Goal: Contribute content: Add original content to the website for others to see

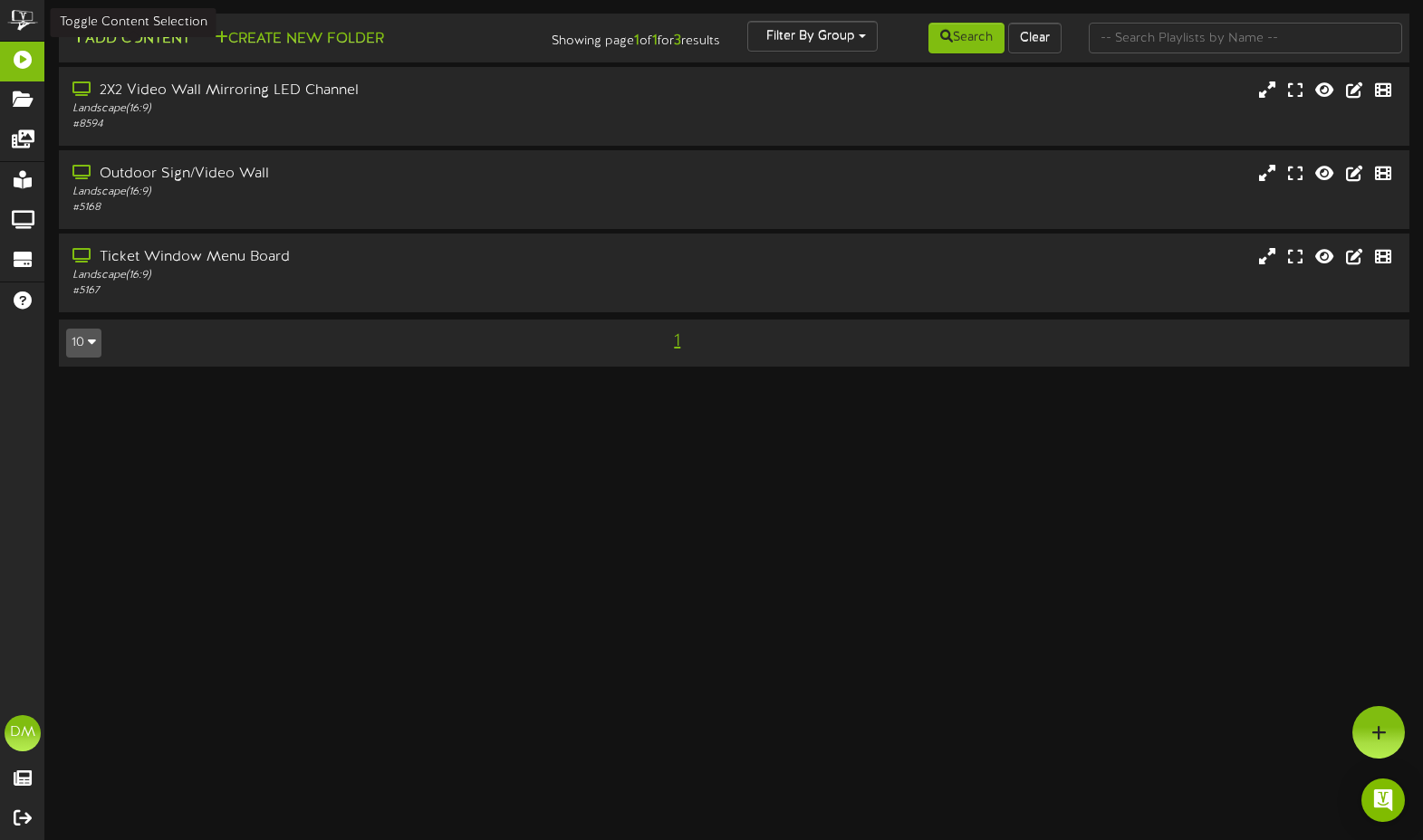
click at [138, 41] on button "Add Content" at bounding box center [131, 39] width 130 height 23
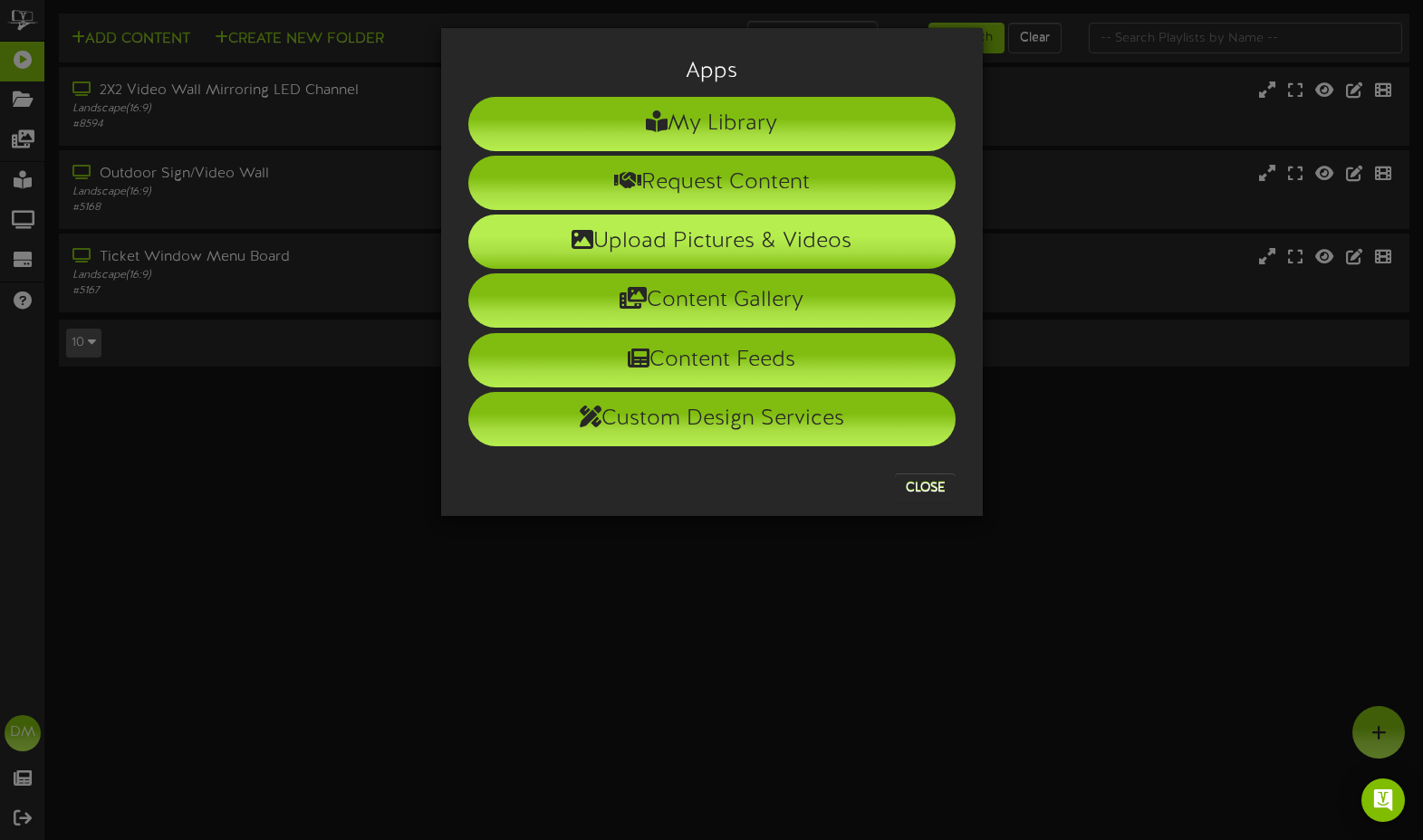
click at [572, 247] on icon at bounding box center [583, 239] width 22 height 22
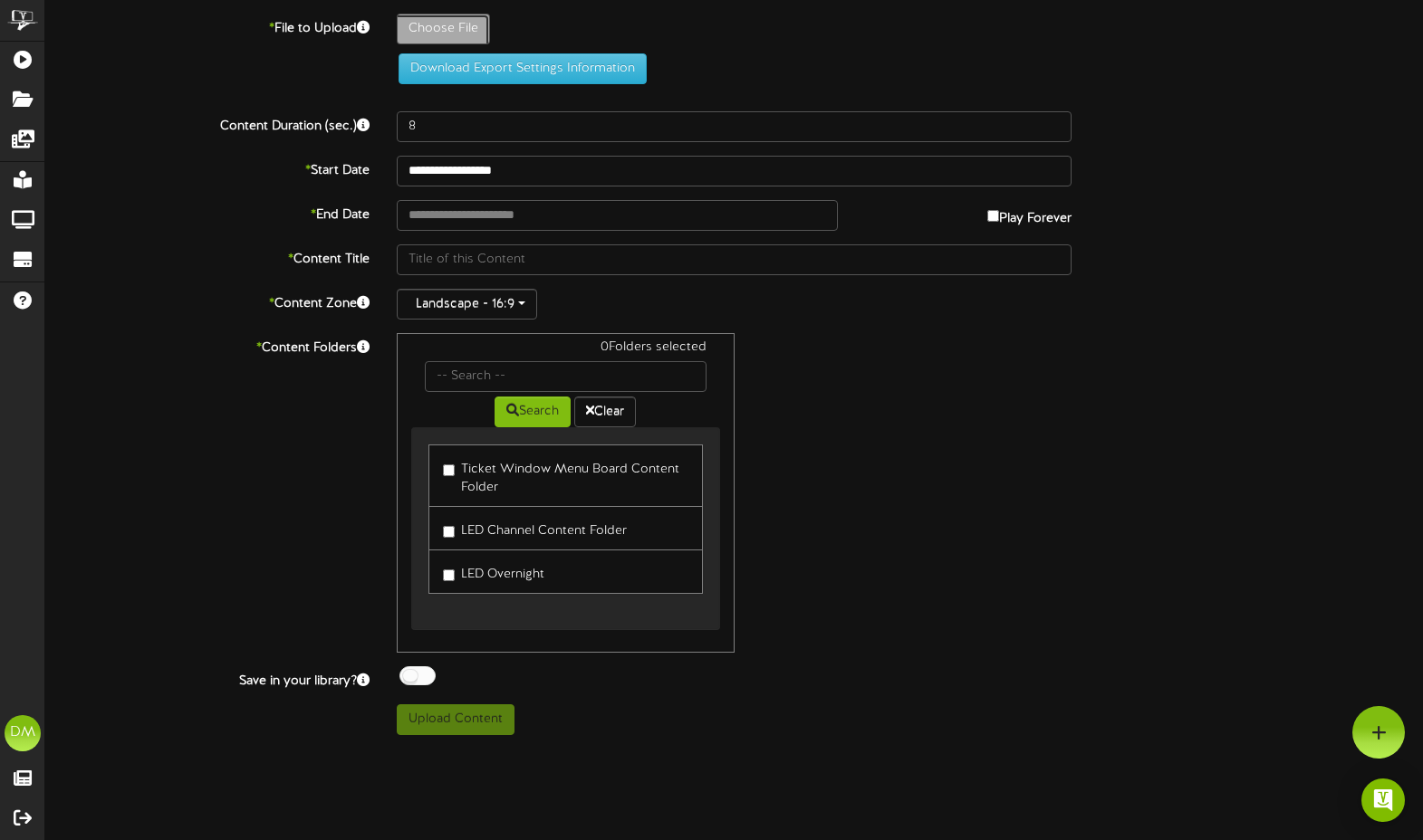
type input "**********"
type input "W-Billboard-ComedyChurch_TRR-10262025"
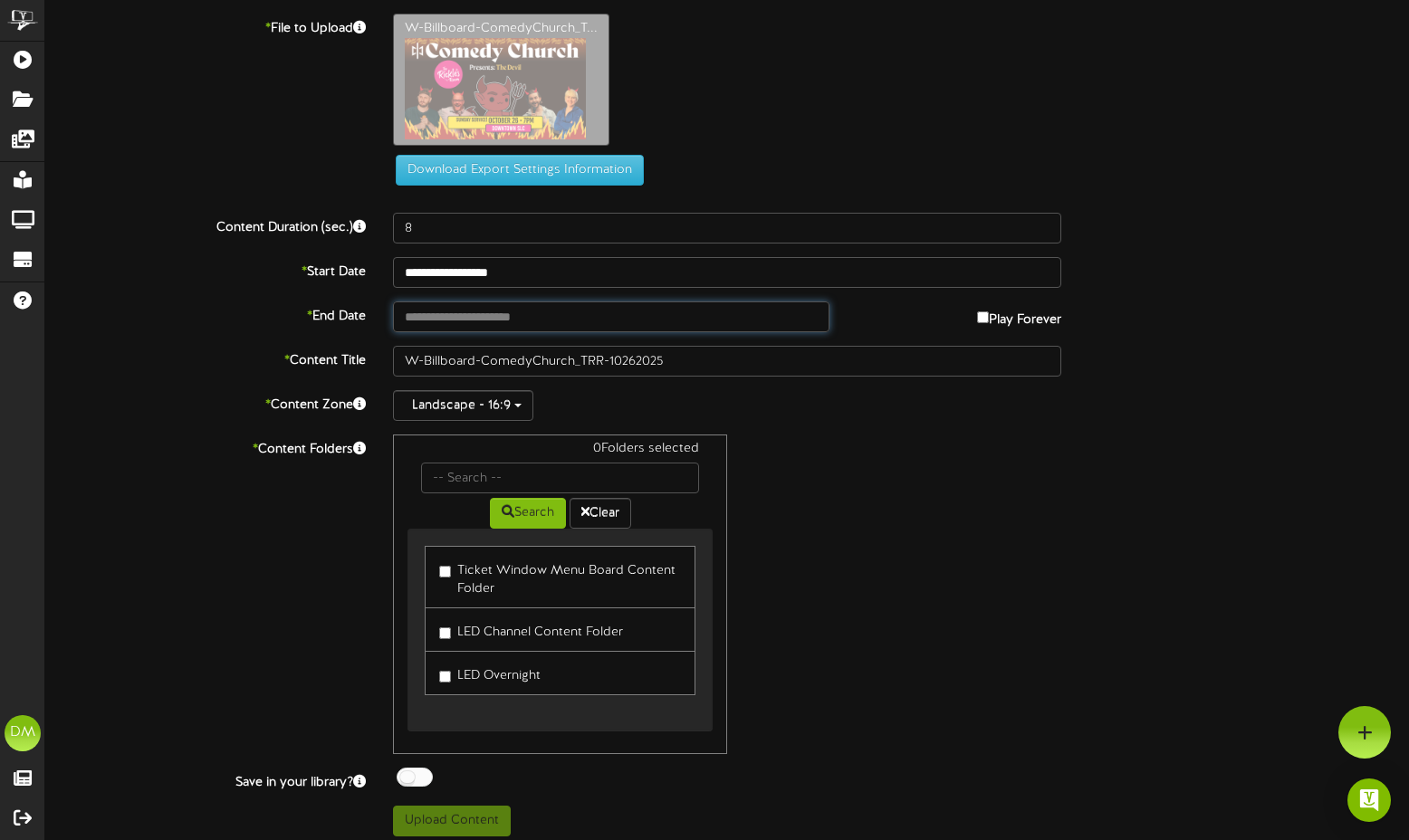
click at [530, 316] on input "text" at bounding box center [611, 316] width 437 height 30
type input "**********"
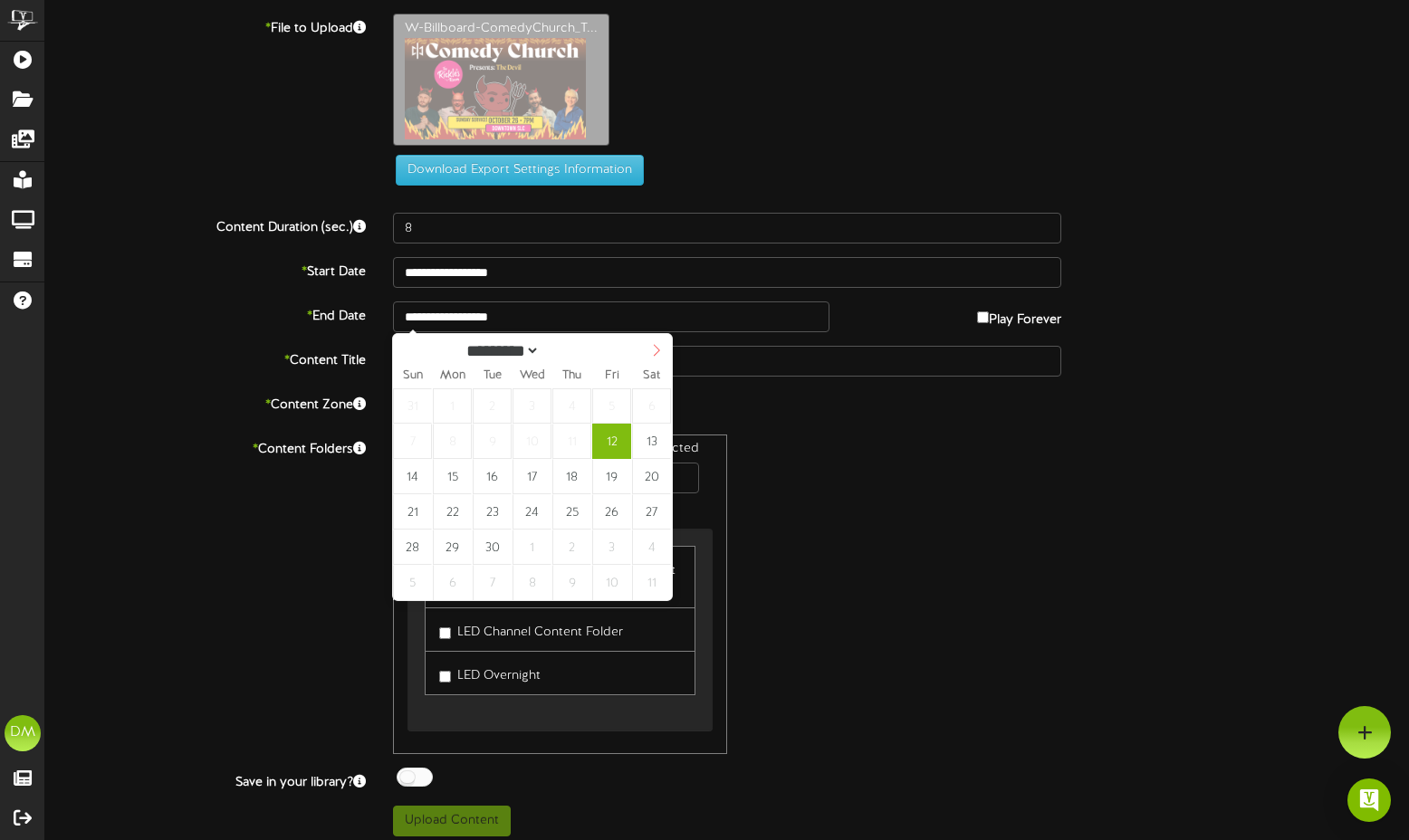
select select "*"
click at [655, 355] on icon at bounding box center [656, 350] width 13 height 13
type input "**********"
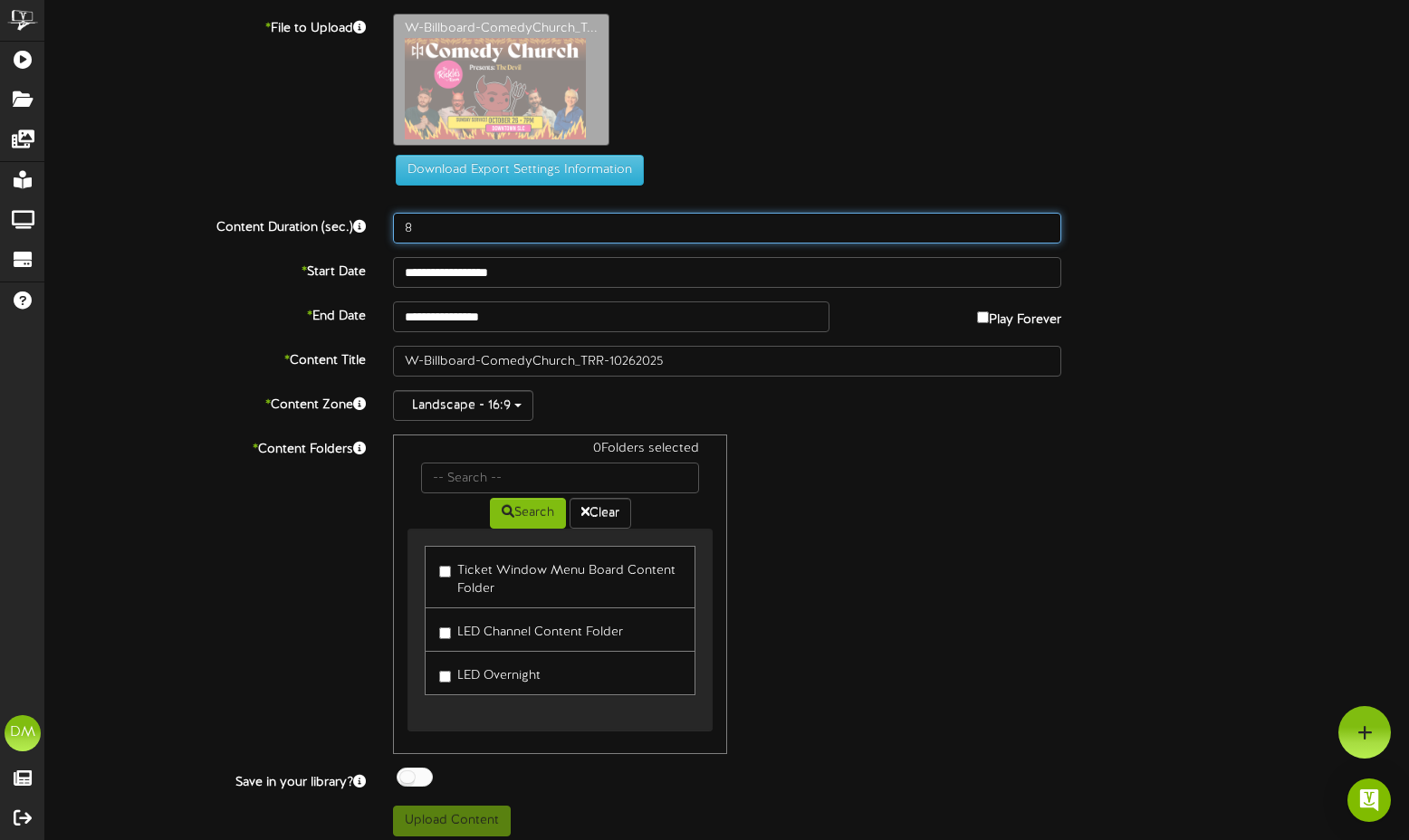
drag, startPoint x: 417, startPoint y: 233, endPoint x: 379, endPoint y: 223, distance: 39.3
click at [380, 224] on div "8" at bounding box center [727, 227] width 696 height 30
type input "5"
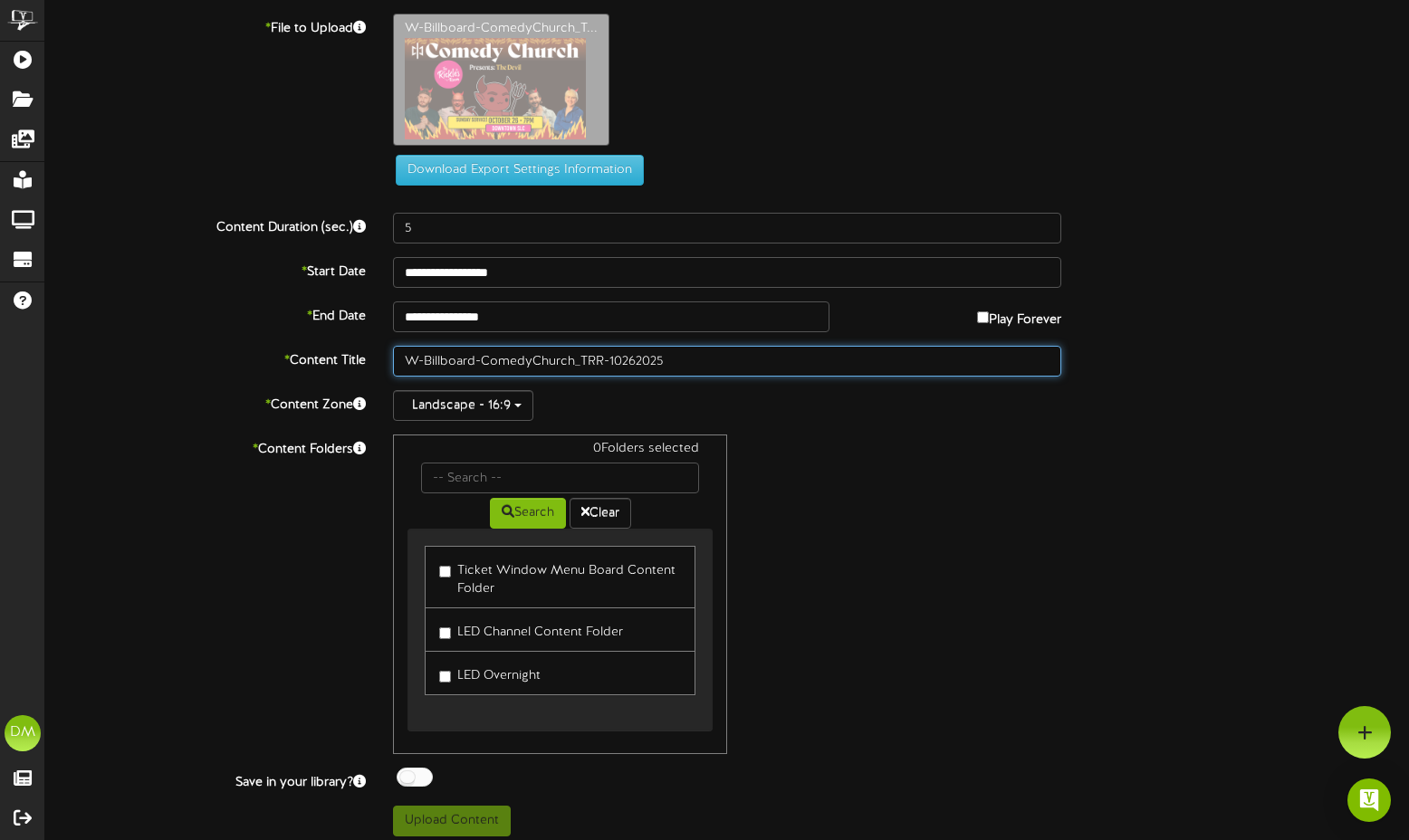
drag, startPoint x: 483, startPoint y: 361, endPoint x: 360, endPoint y: 342, distance: 124.5
click at [362, 343] on div "**********" at bounding box center [727, 425] width 1364 height 823
type input ""[DEMOGRAPHIC_DATA]" ([DATE])"
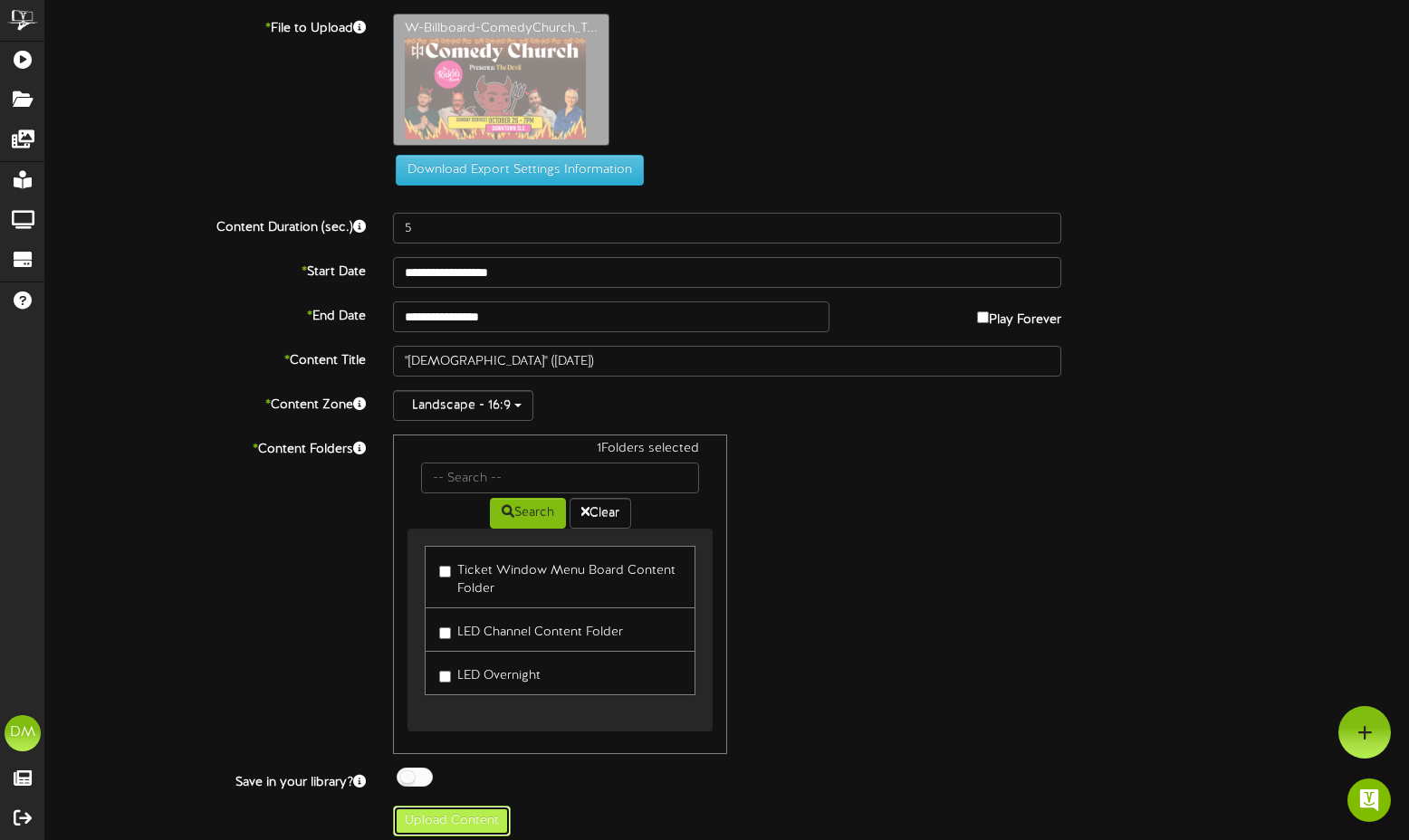
click at [466, 825] on button "Upload Content" at bounding box center [452, 820] width 118 height 30
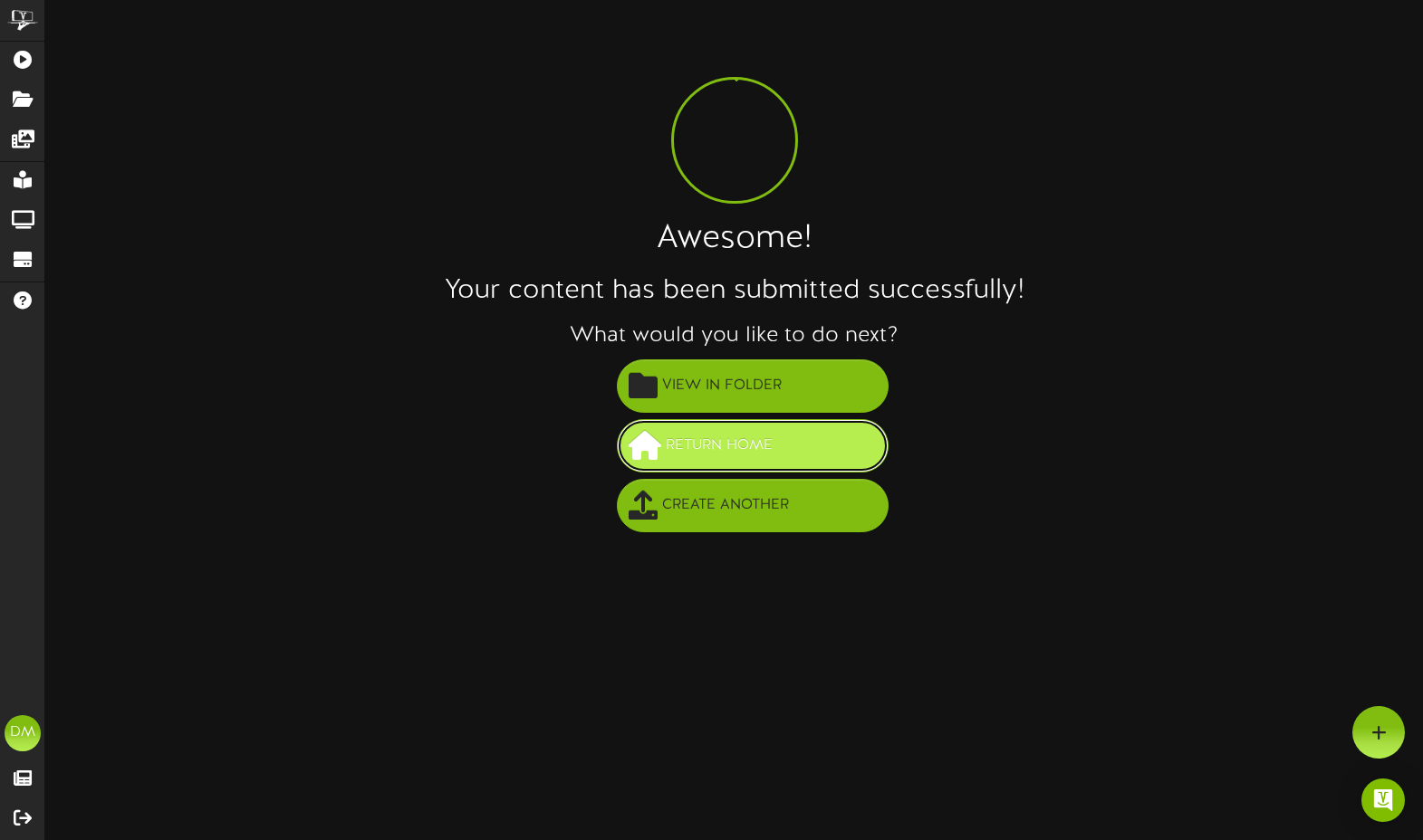
click at [678, 438] on span "Return Home" at bounding box center [719, 446] width 116 height 30
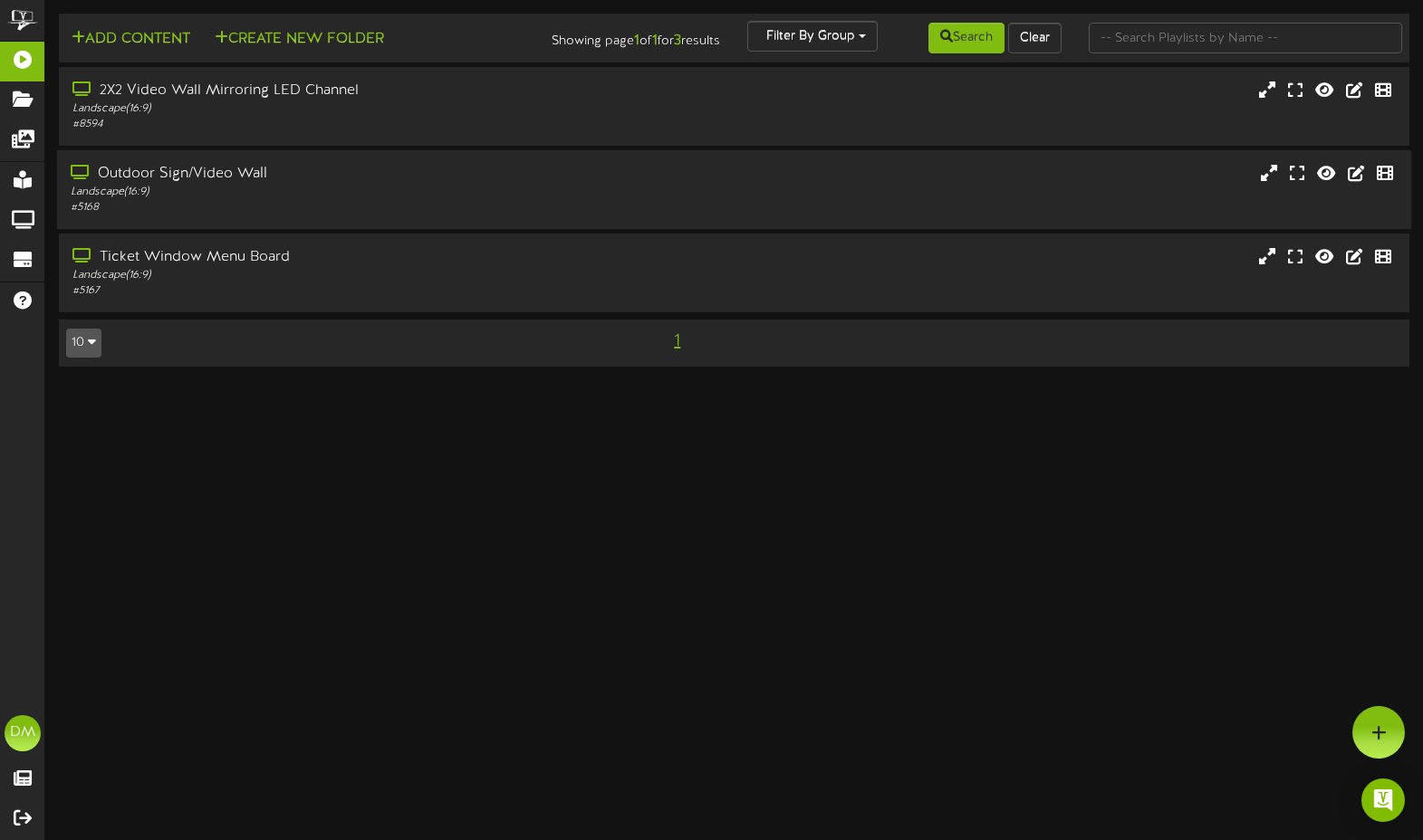
click at [381, 161] on div "Outdoor Sign/Video Wall Landscape ( 16:9 ) # 5168" at bounding box center [734, 190] width 1354 height 79
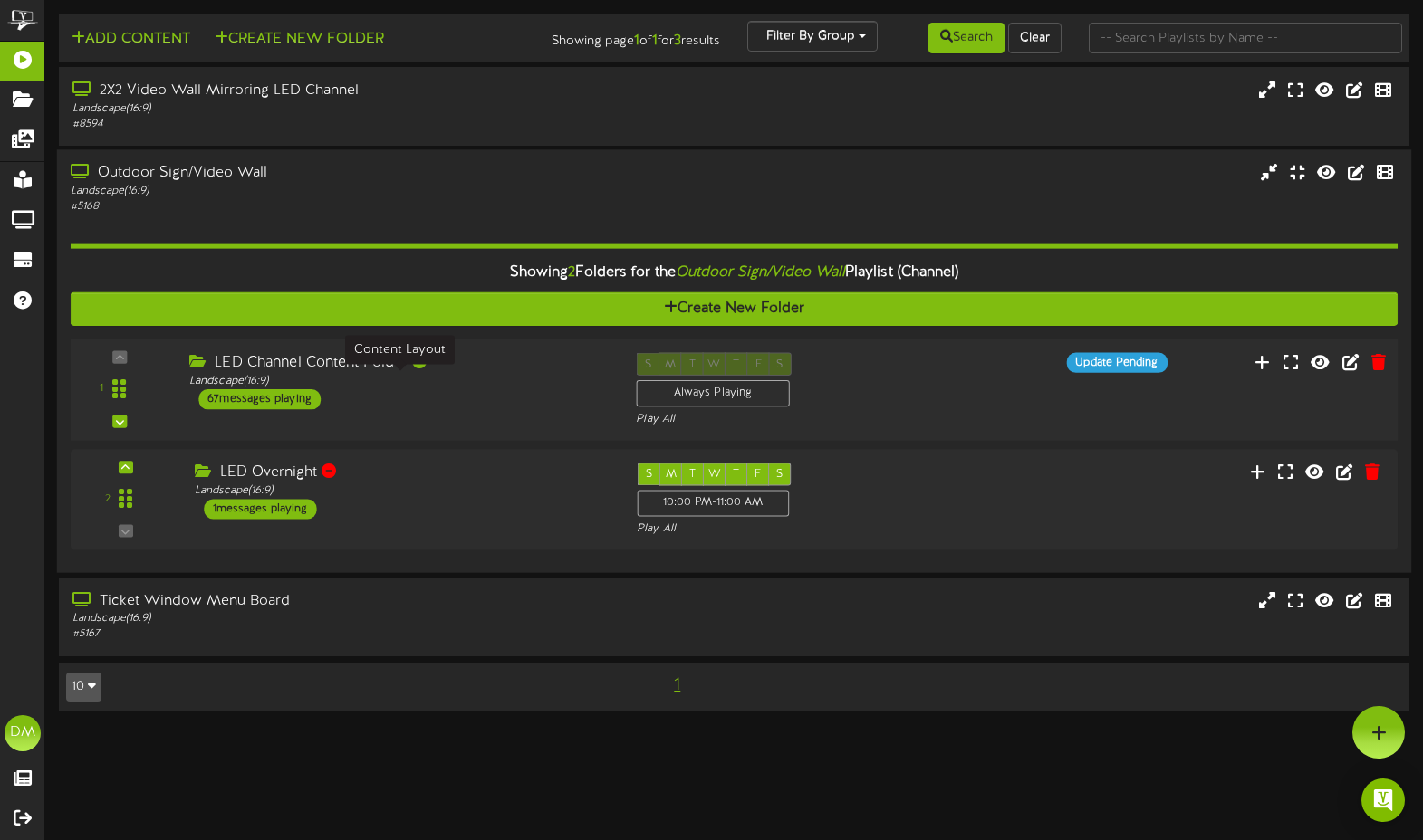
click at [382, 385] on div "Landscape ( 16:9 )" at bounding box center [399, 382] width 419 height 16
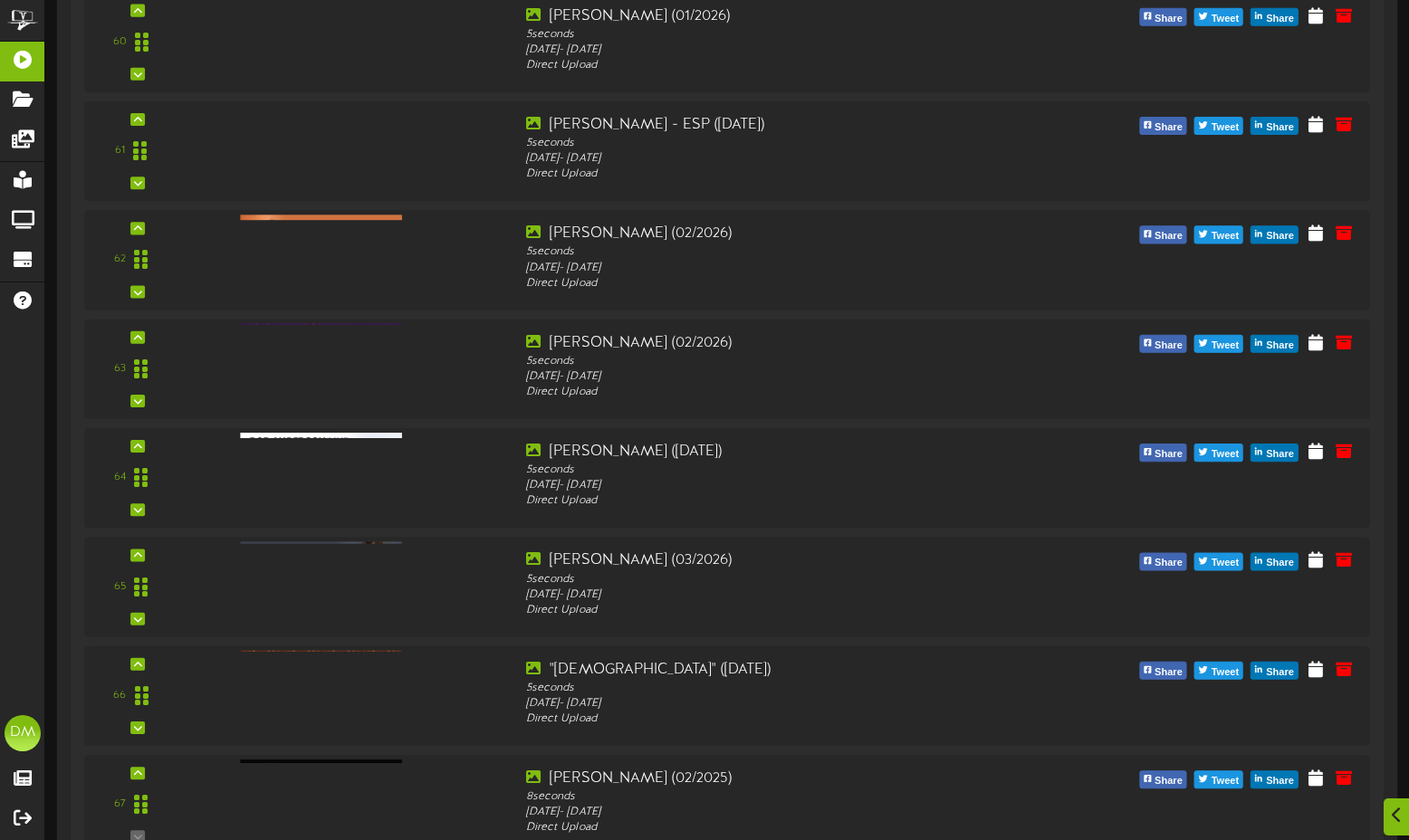
scroll to position [7280, 0]
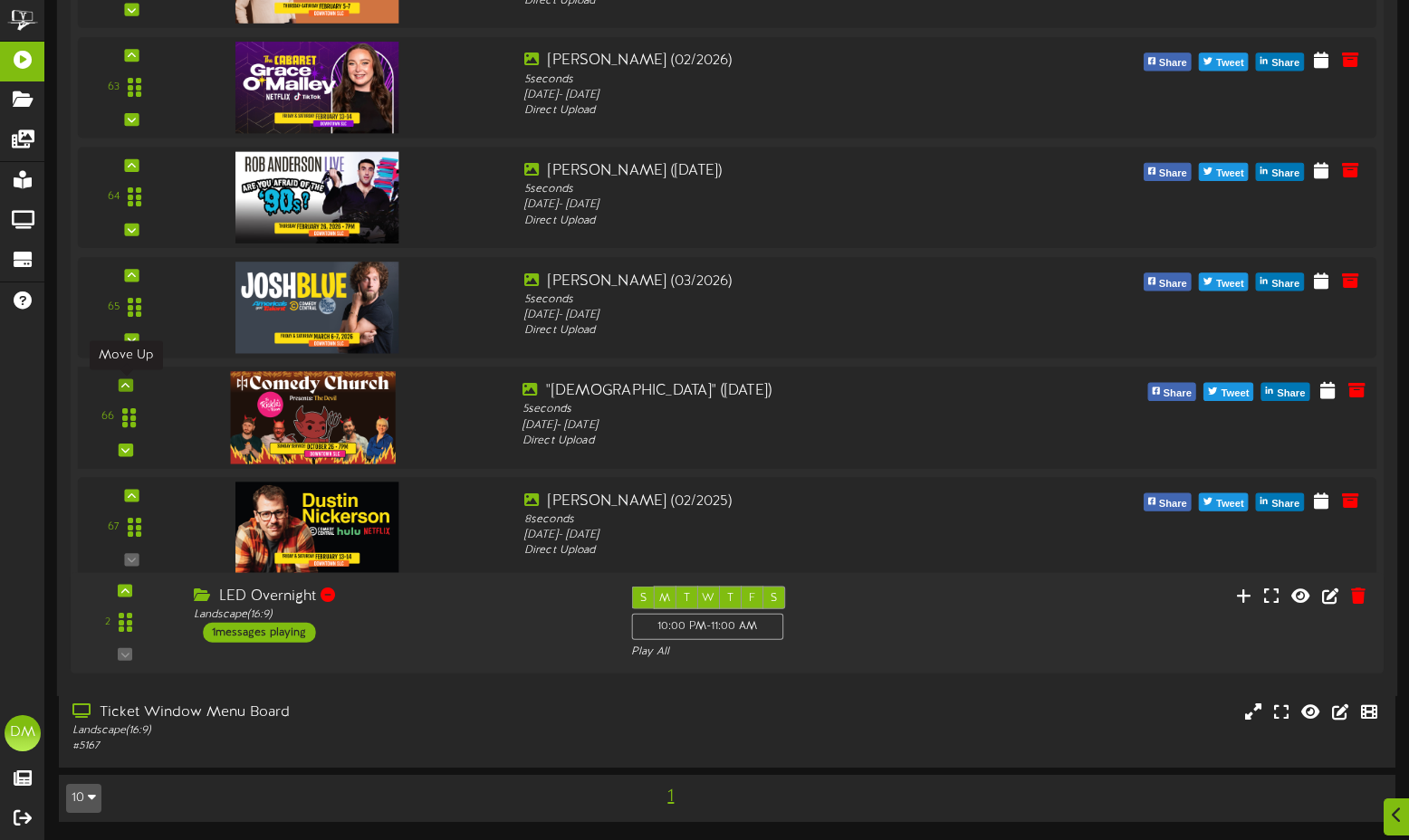
click at [122, 381] on icon at bounding box center [125, 385] width 8 height 9
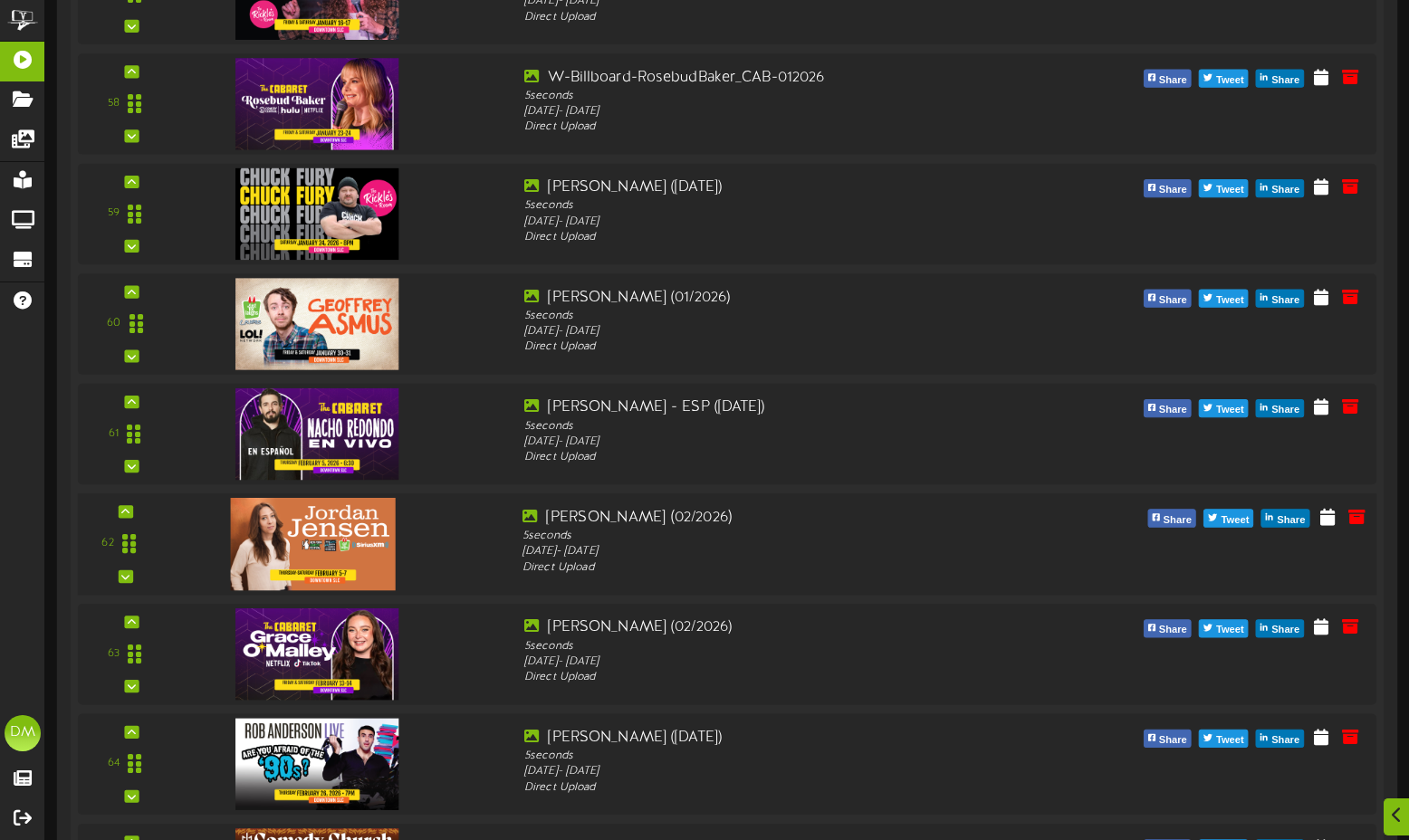
scroll to position [6863, 0]
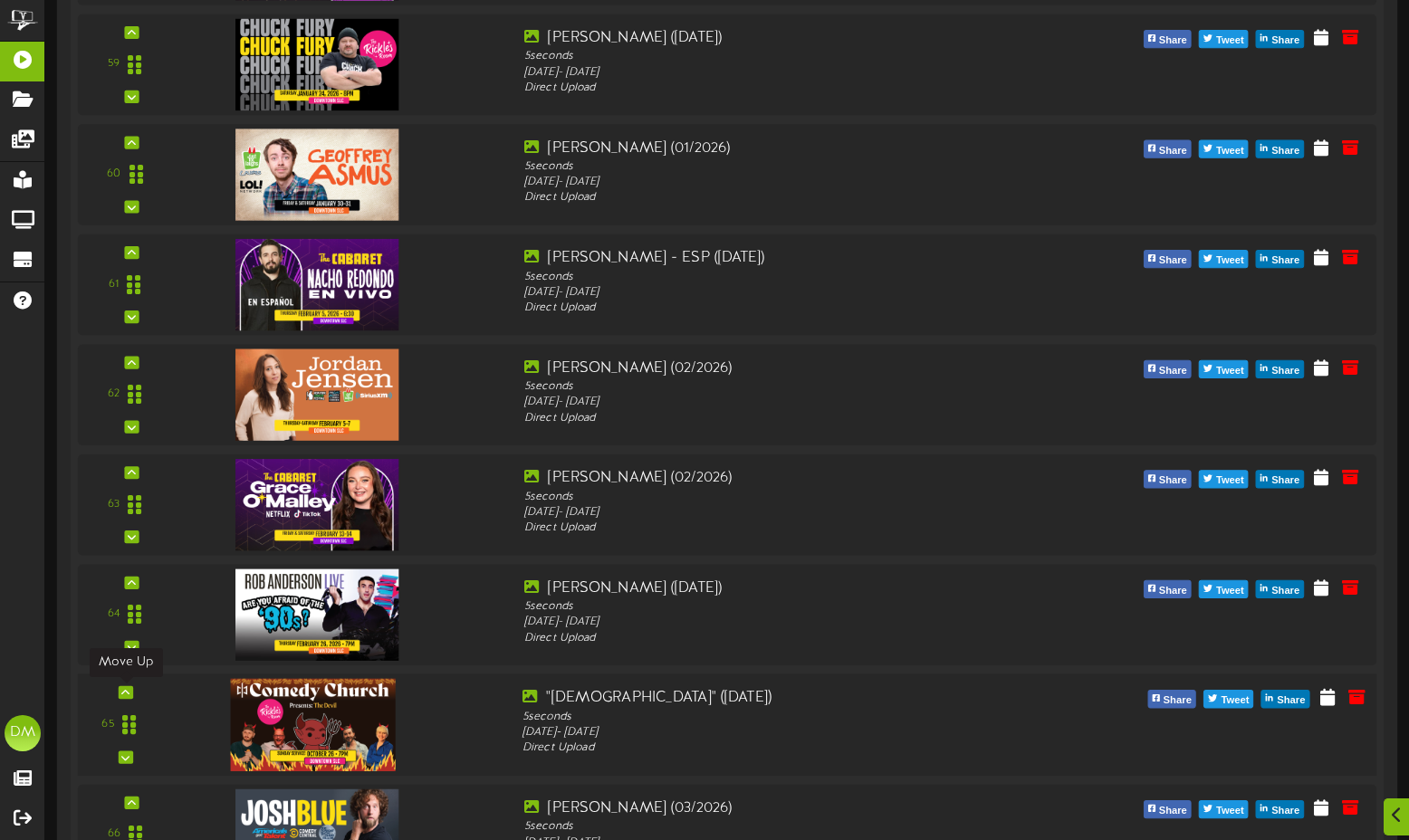
click at [130, 690] on icon at bounding box center [125, 692] width 8 height 9
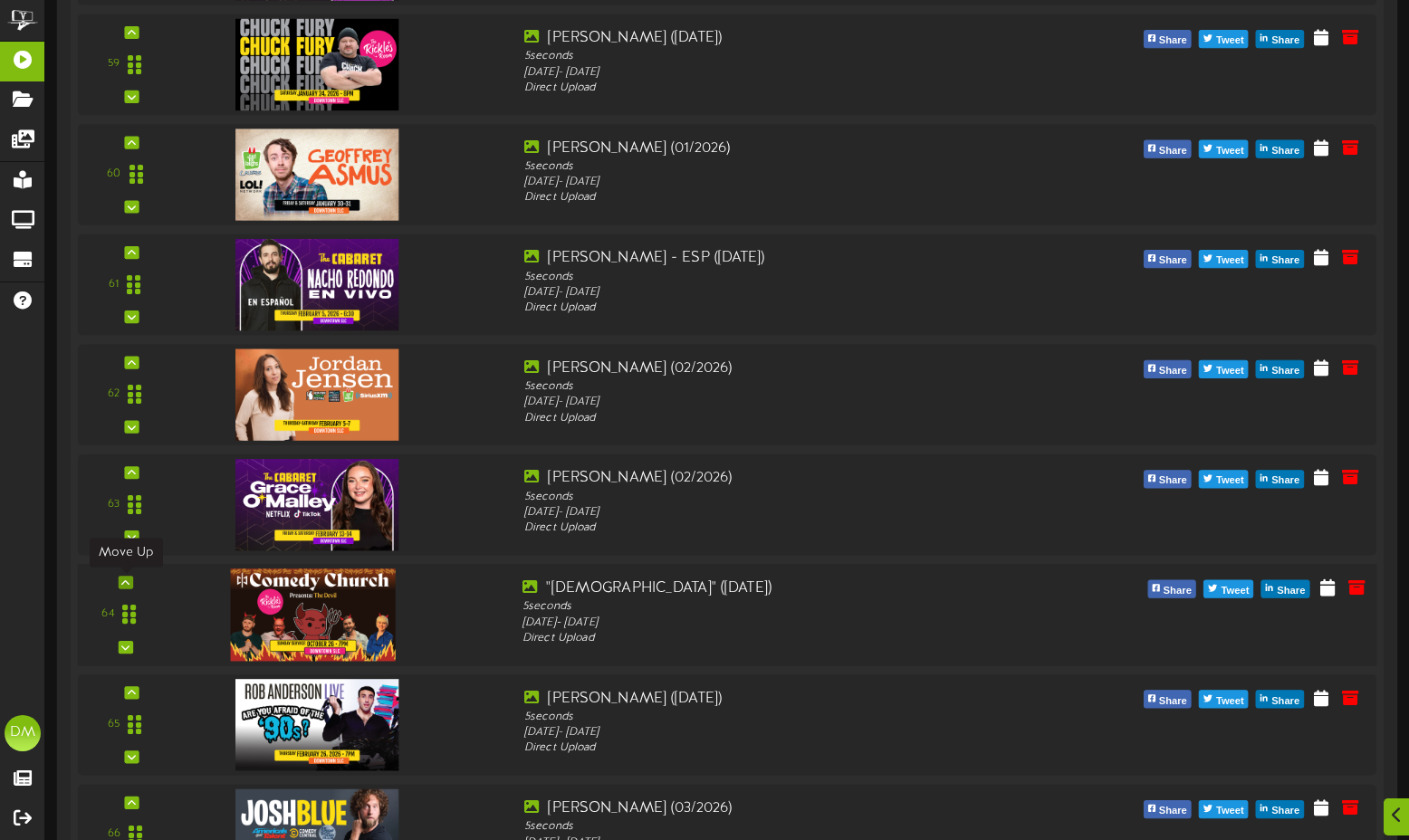
click at [120, 578] on div at bounding box center [126, 581] width 15 height 13
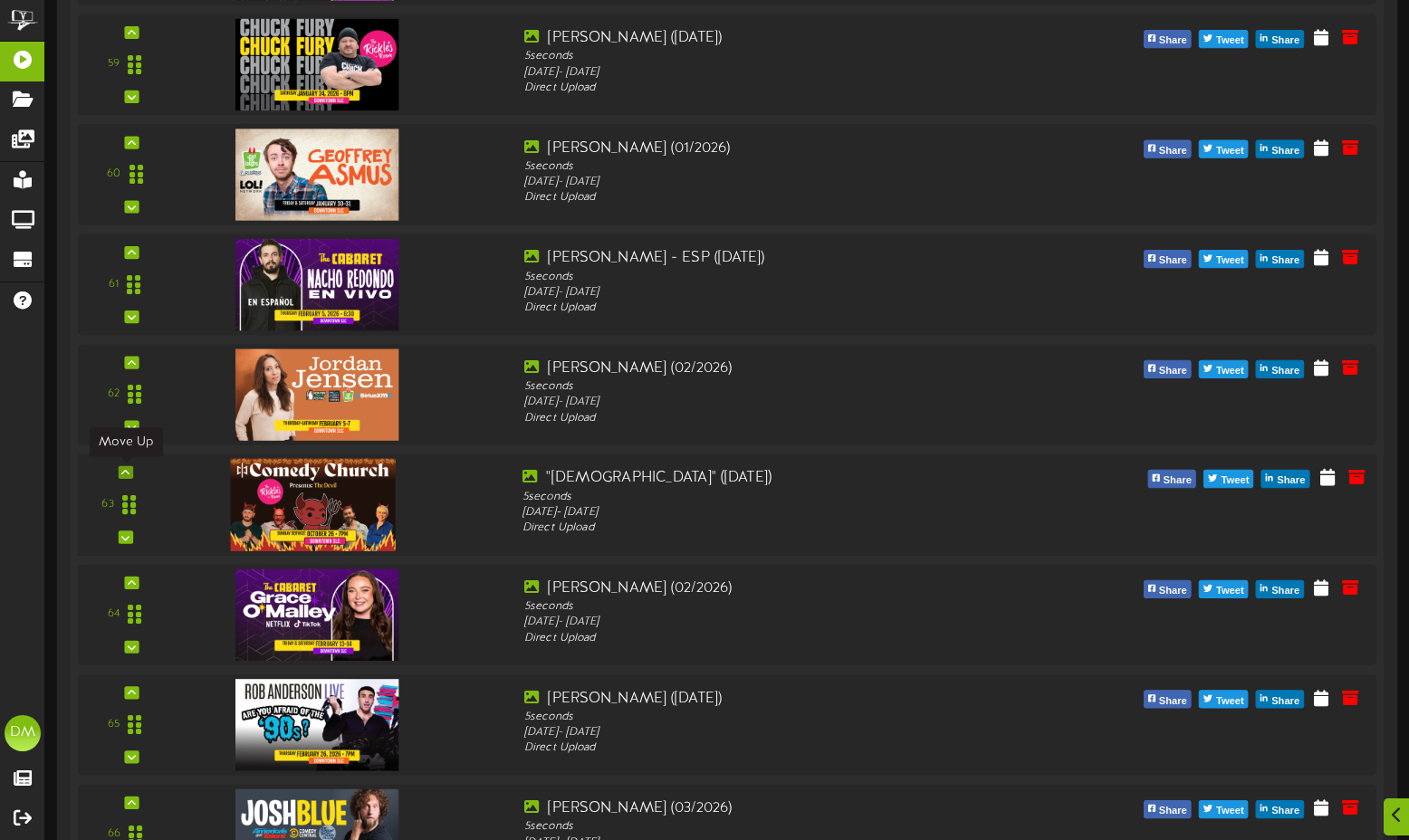
click at [122, 470] on icon at bounding box center [125, 472] width 8 height 9
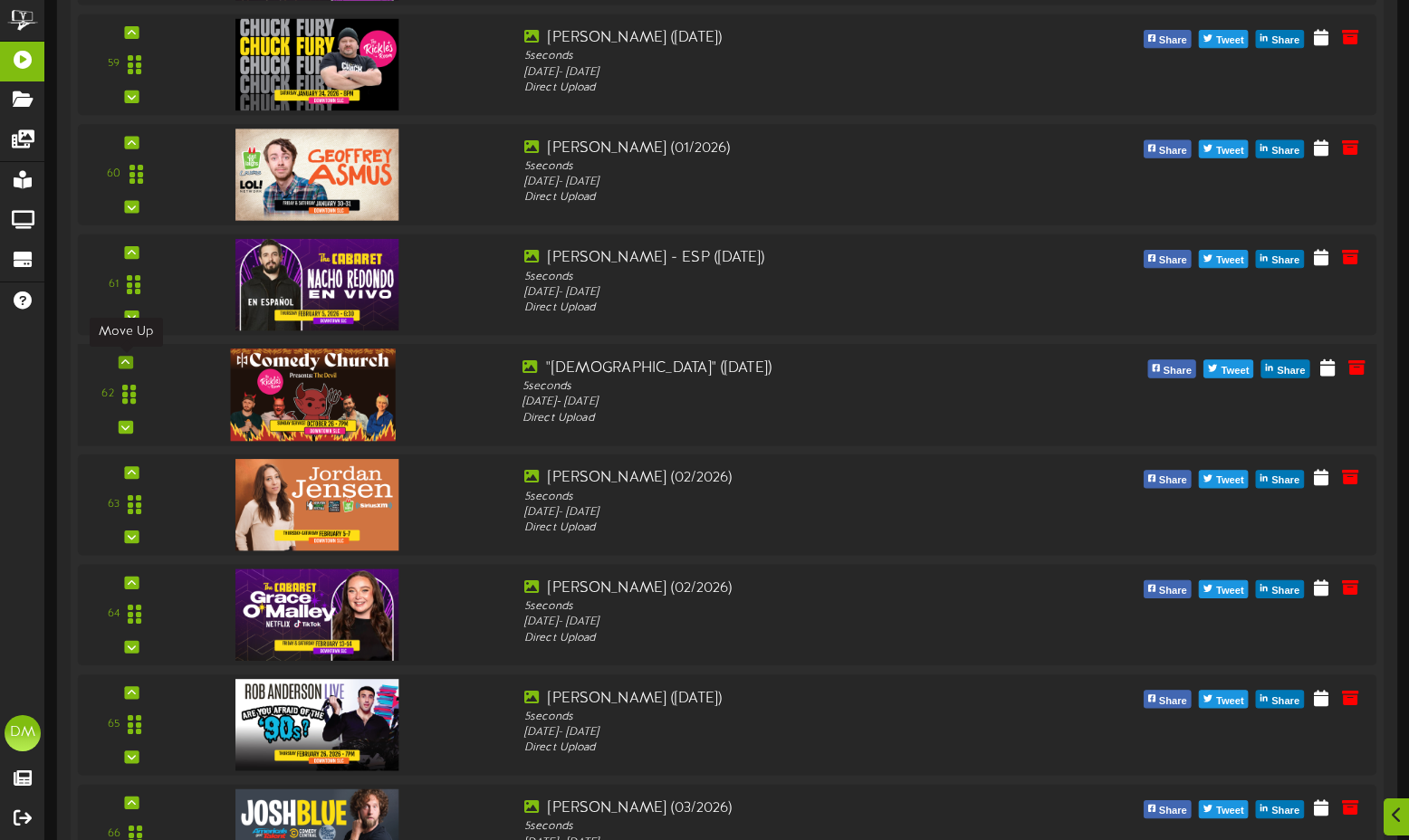
click at [122, 358] on icon at bounding box center [125, 362] width 8 height 9
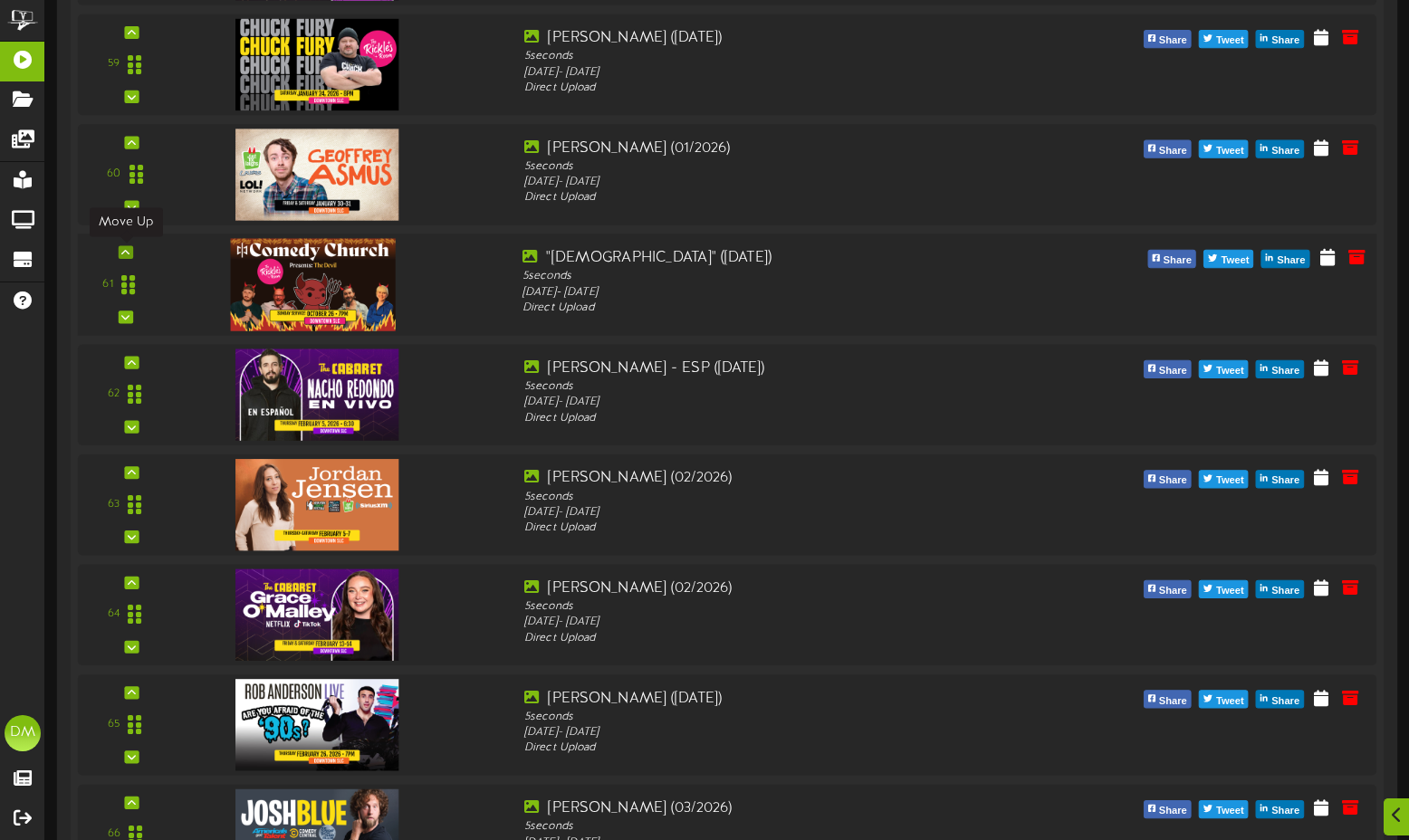
click at [132, 247] on div at bounding box center [126, 252] width 15 height 13
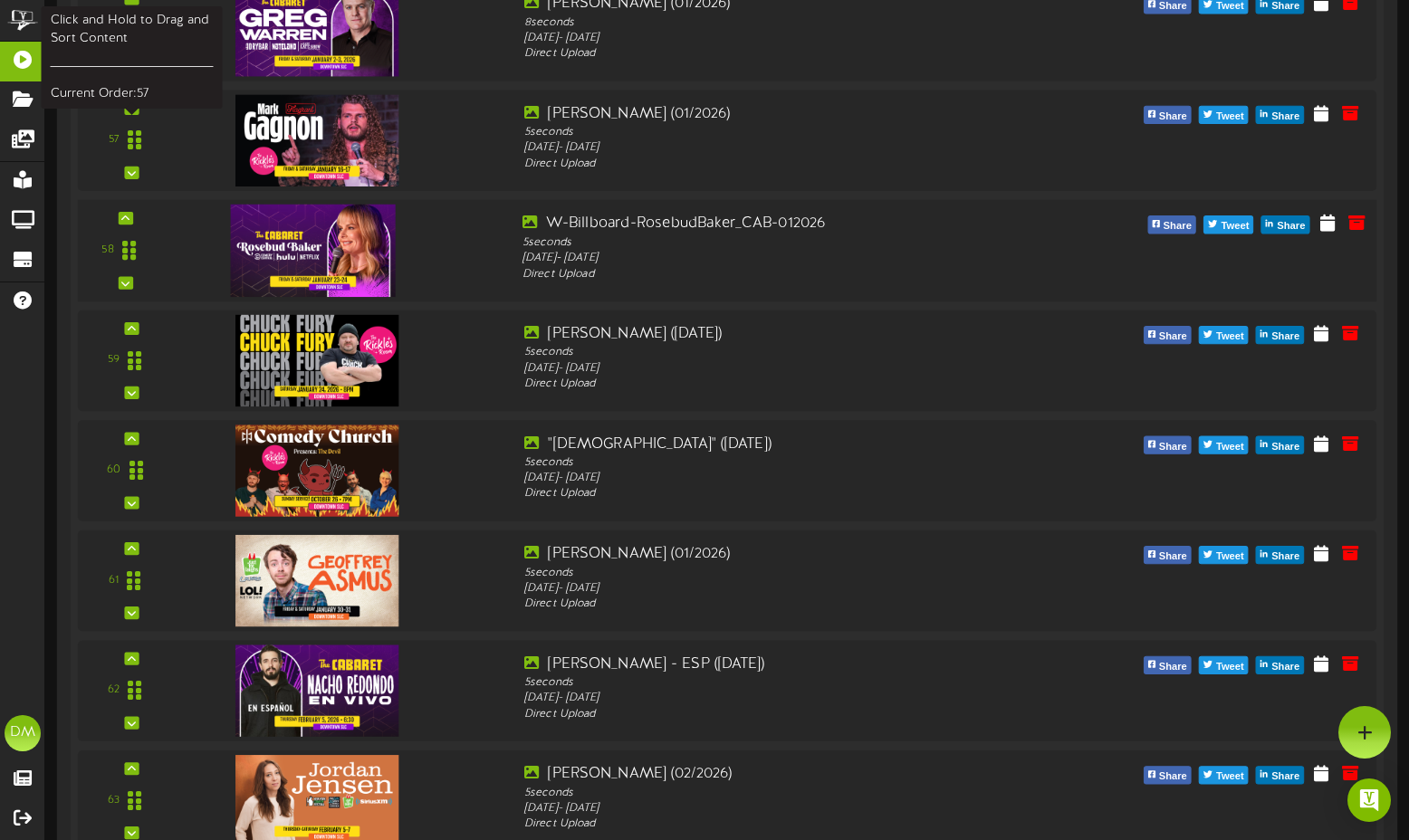
scroll to position [6458, 0]
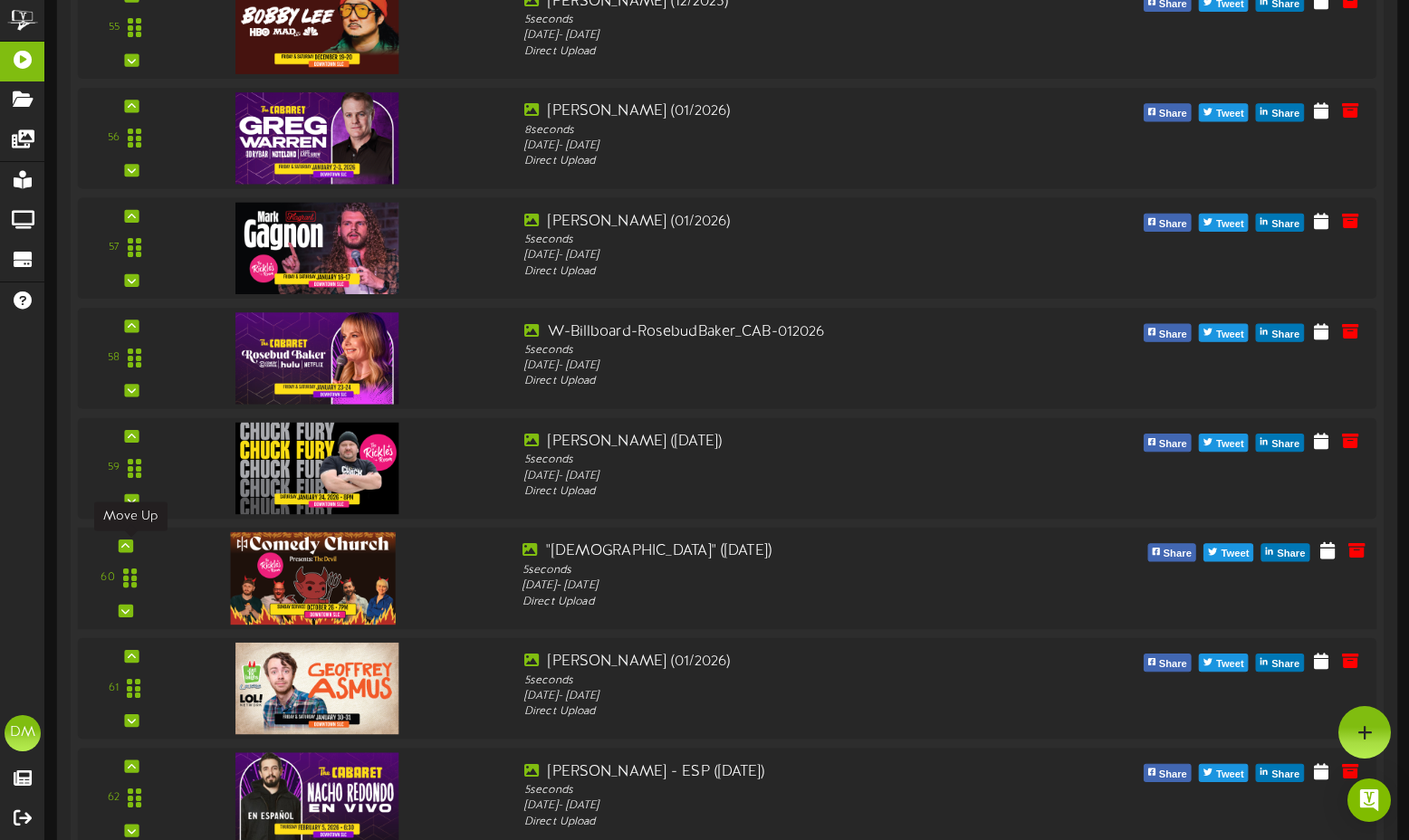
click at [131, 546] on div at bounding box center [126, 546] width 15 height 13
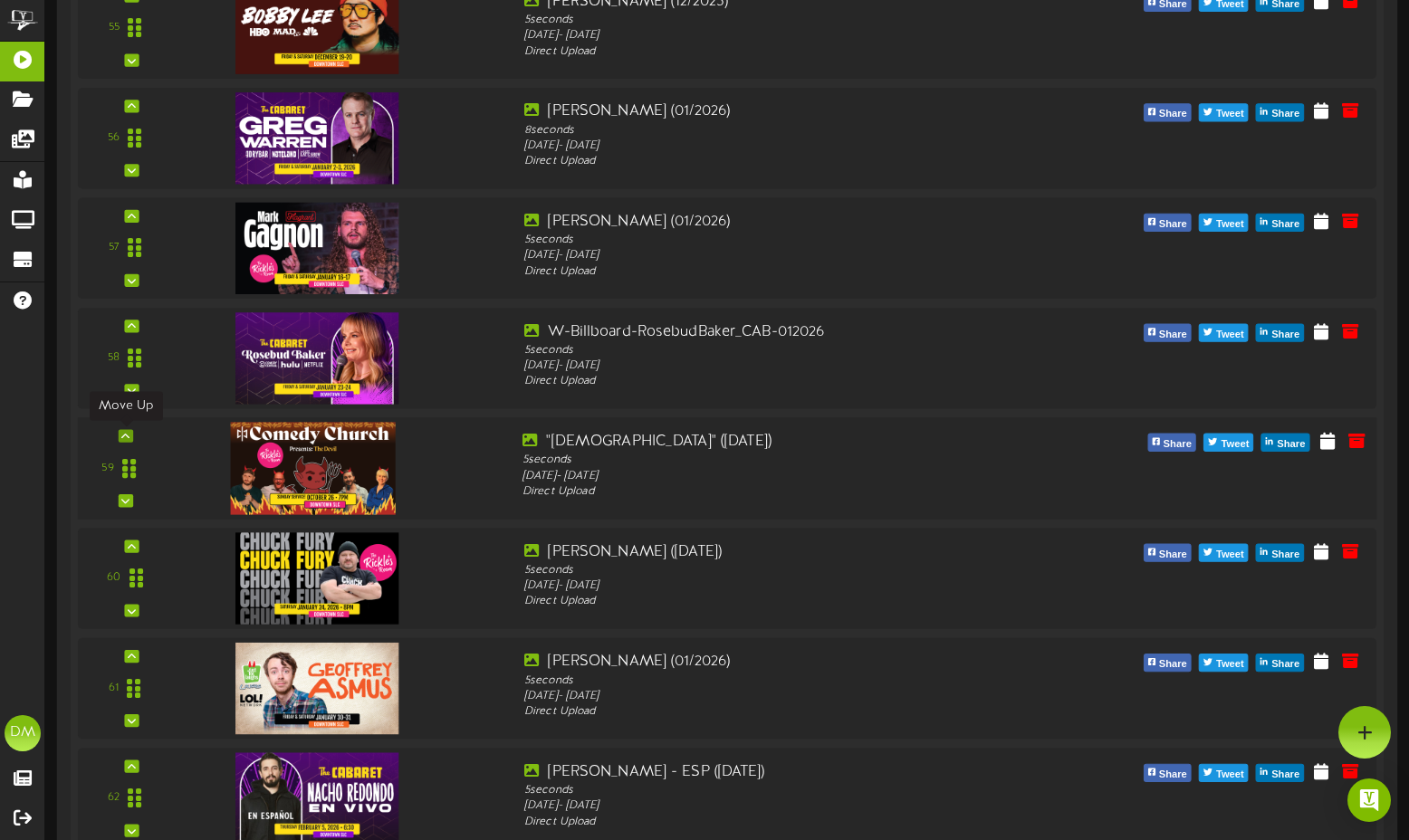
click at [131, 433] on div at bounding box center [126, 435] width 15 height 13
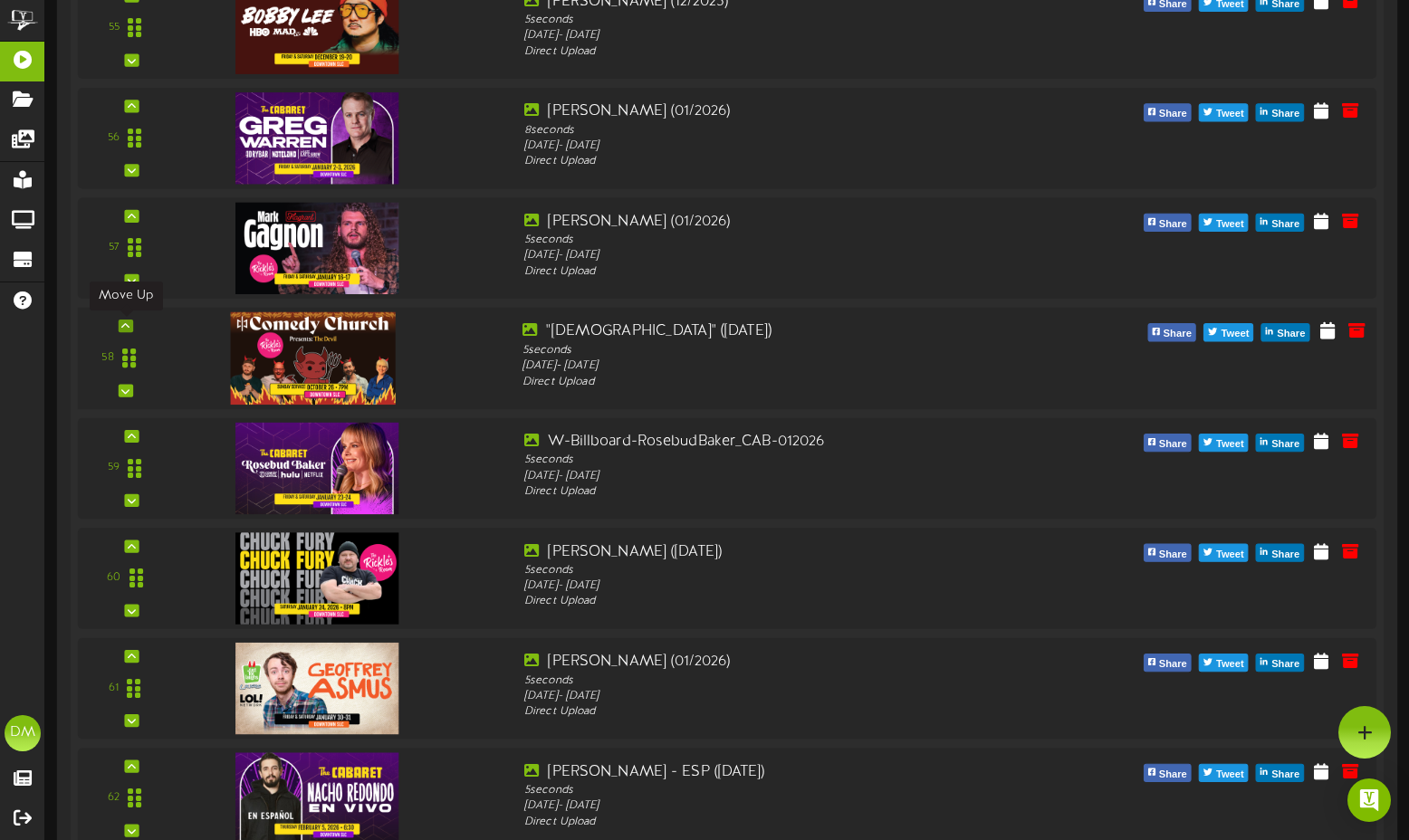
click at [129, 328] on icon at bounding box center [125, 326] width 8 height 9
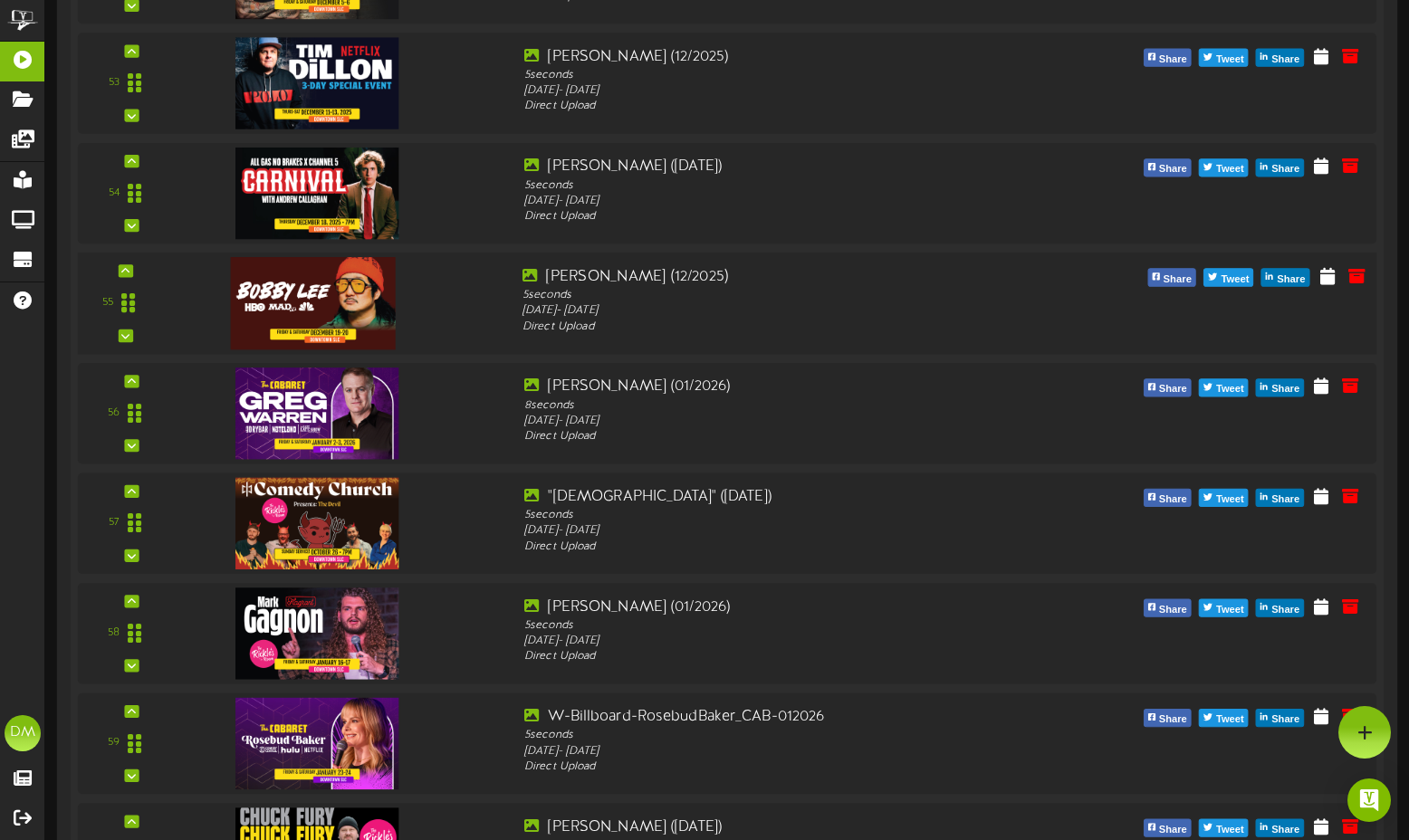
scroll to position [6182, 0]
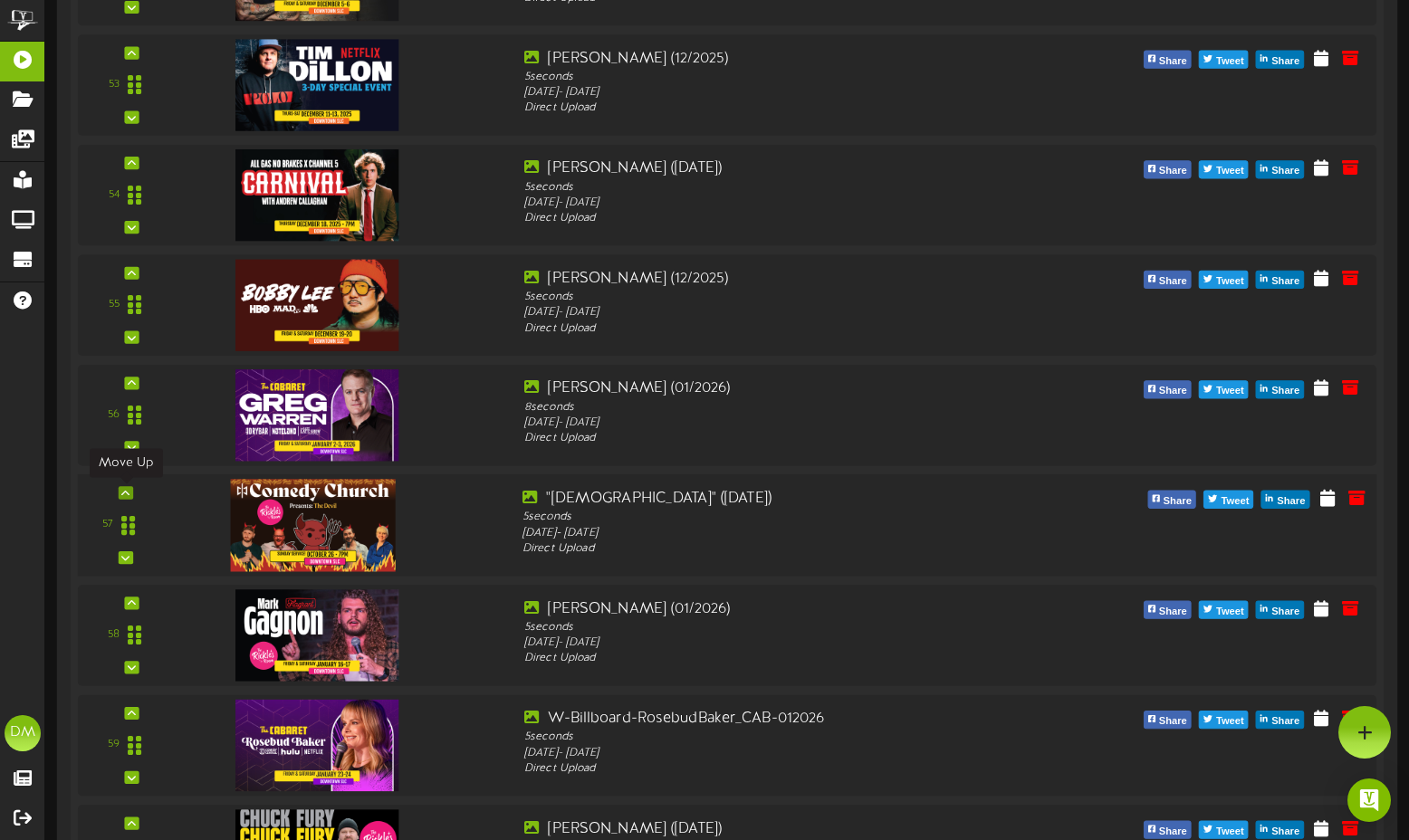
click at [124, 489] on icon at bounding box center [125, 492] width 8 height 9
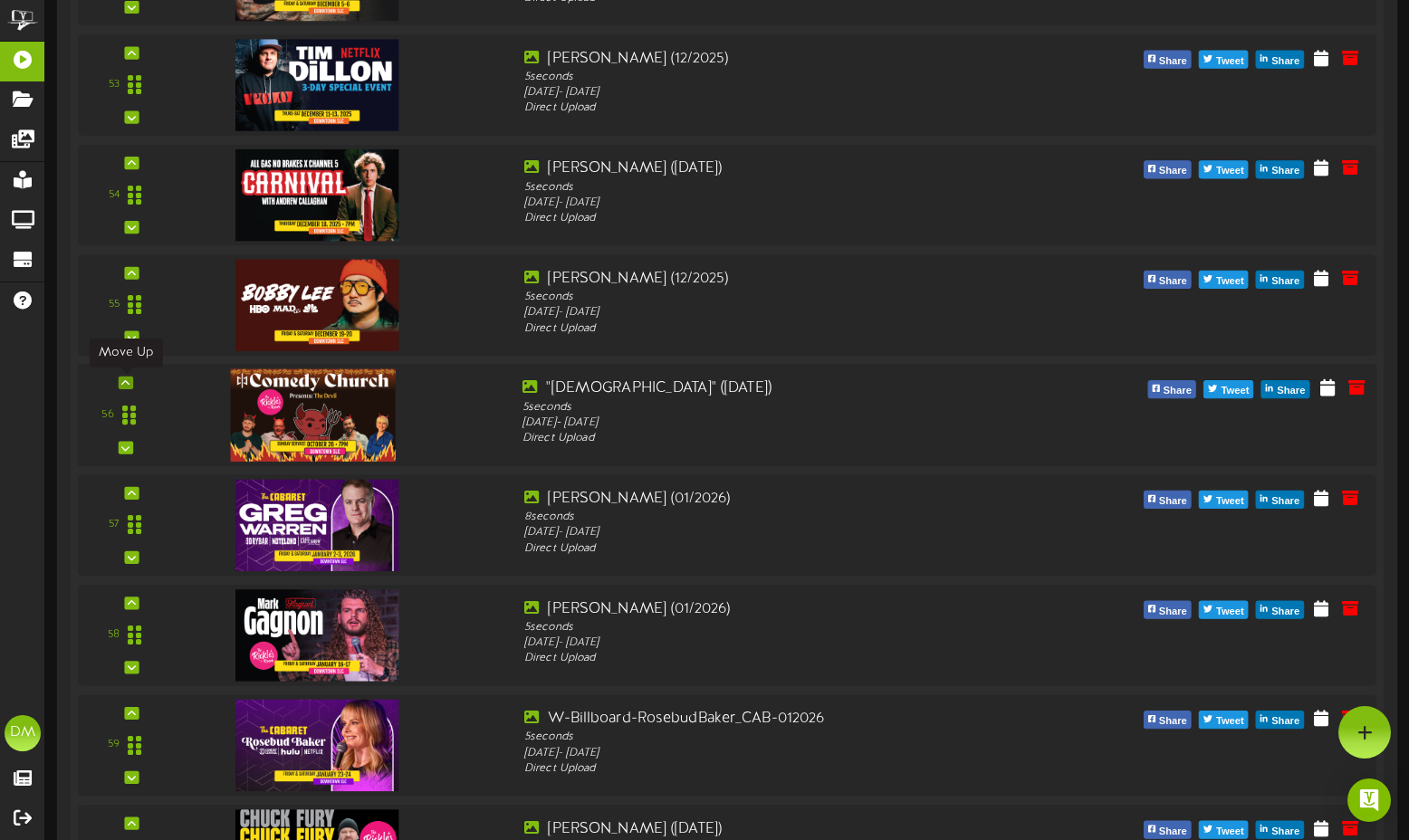
click at [130, 383] on icon at bounding box center [125, 383] width 8 height 9
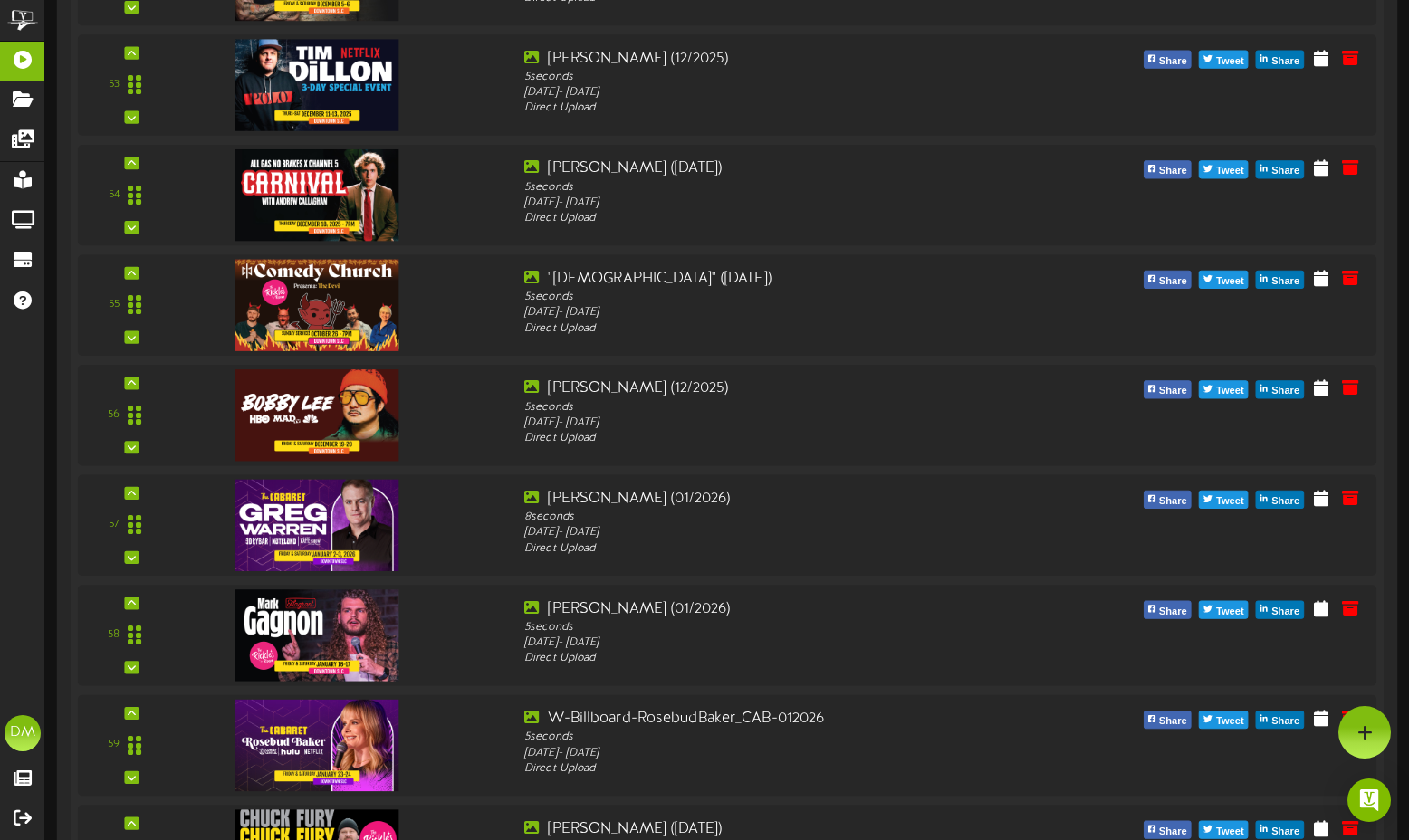
scroll to position [5706, 0]
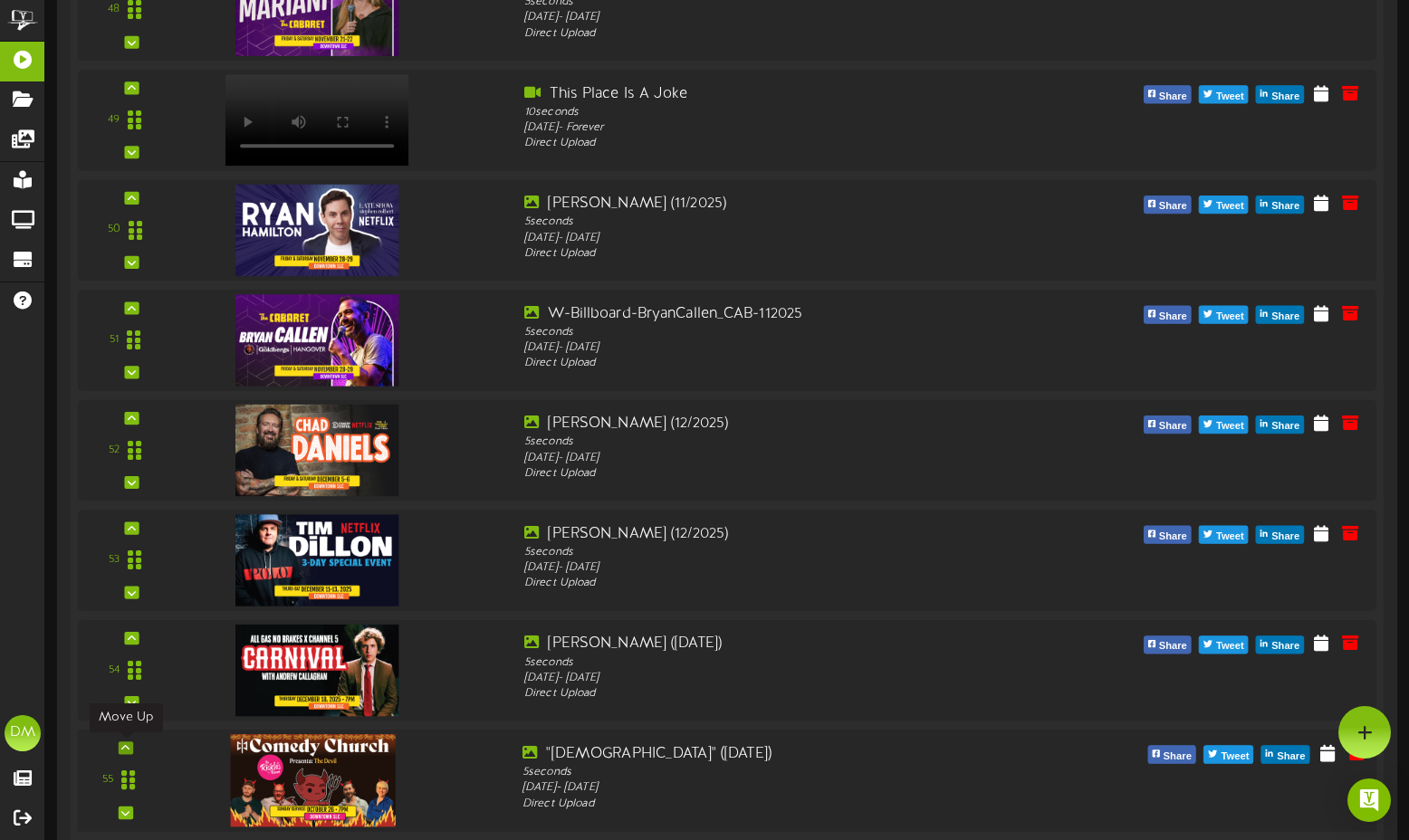
click at [128, 745] on icon at bounding box center [125, 748] width 8 height 9
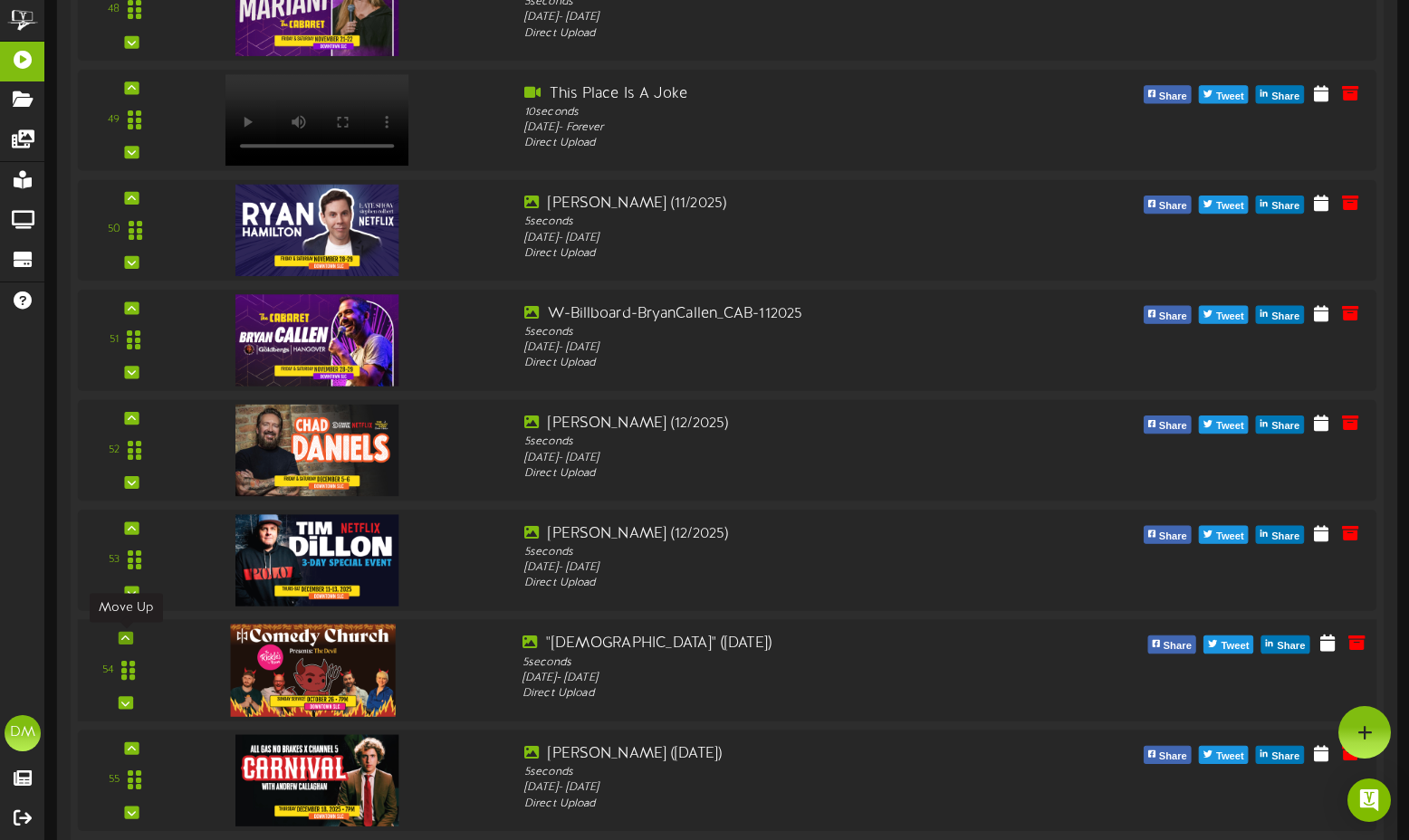
click at [131, 634] on div at bounding box center [126, 637] width 15 height 13
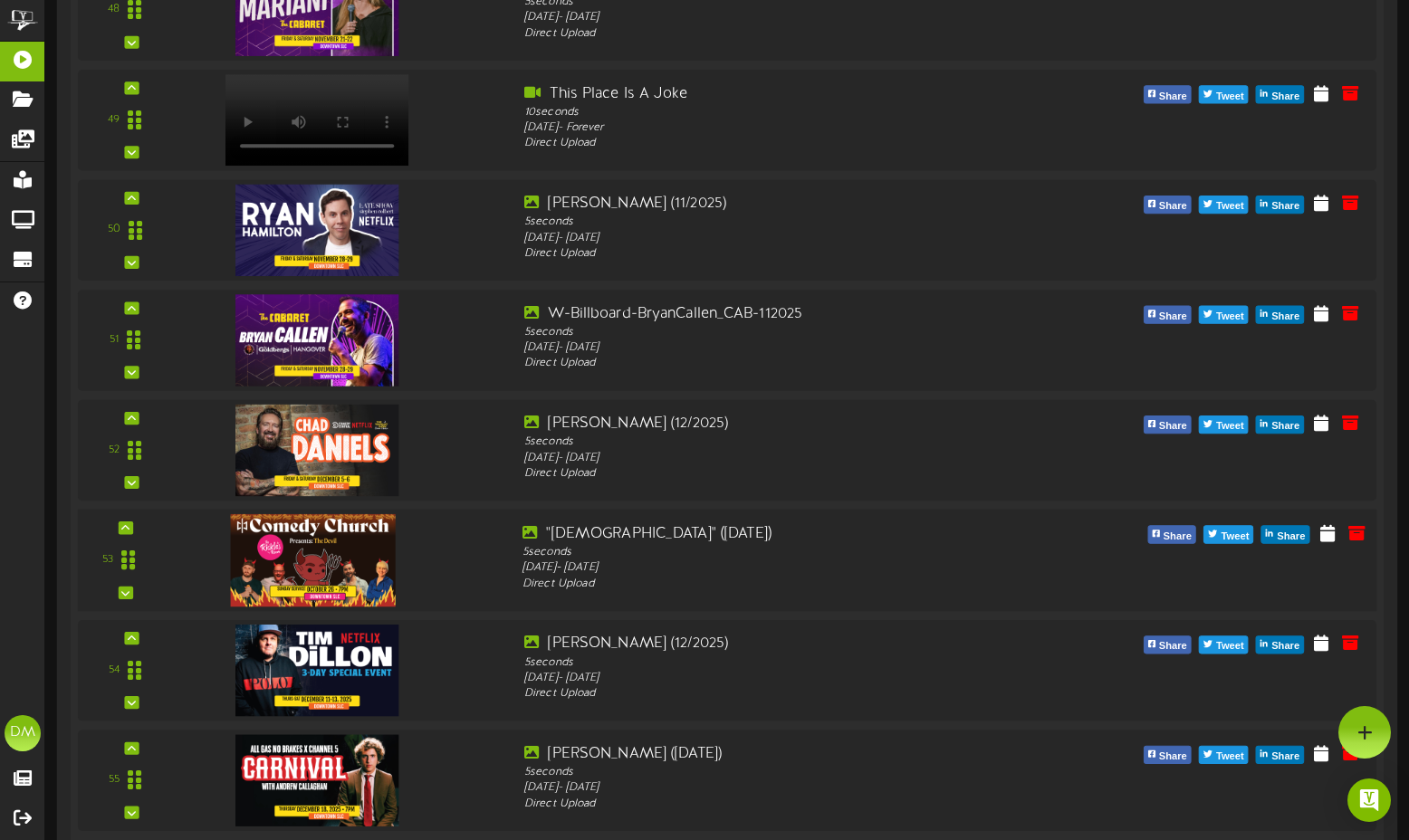
click at [133, 523] on div "53" at bounding box center [126, 560] width 82 height 74
click at [130, 524] on icon at bounding box center [125, 527] width 8 height 9
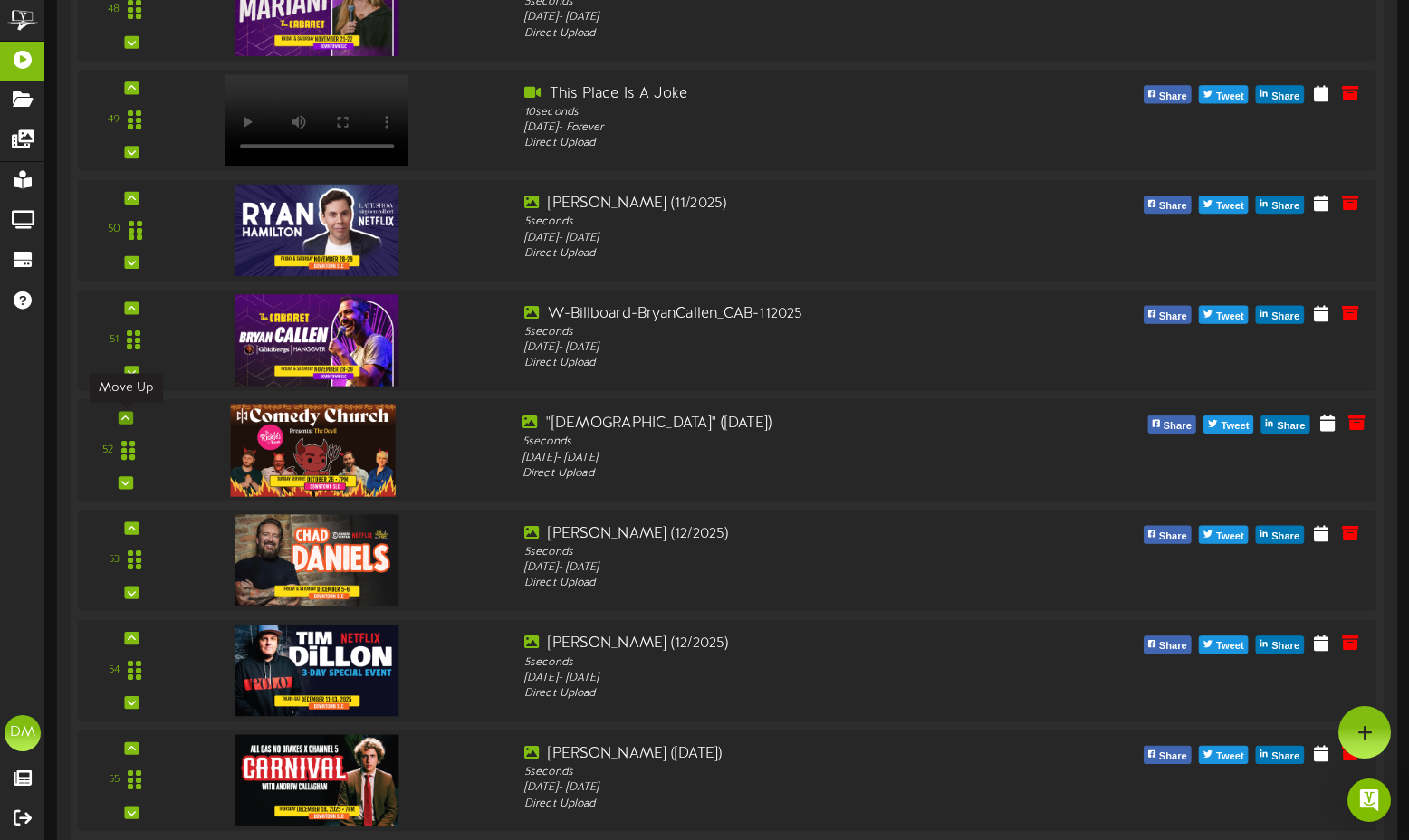
click at [131, 411] on div at bounding box center [126, 417] width 15 height 13
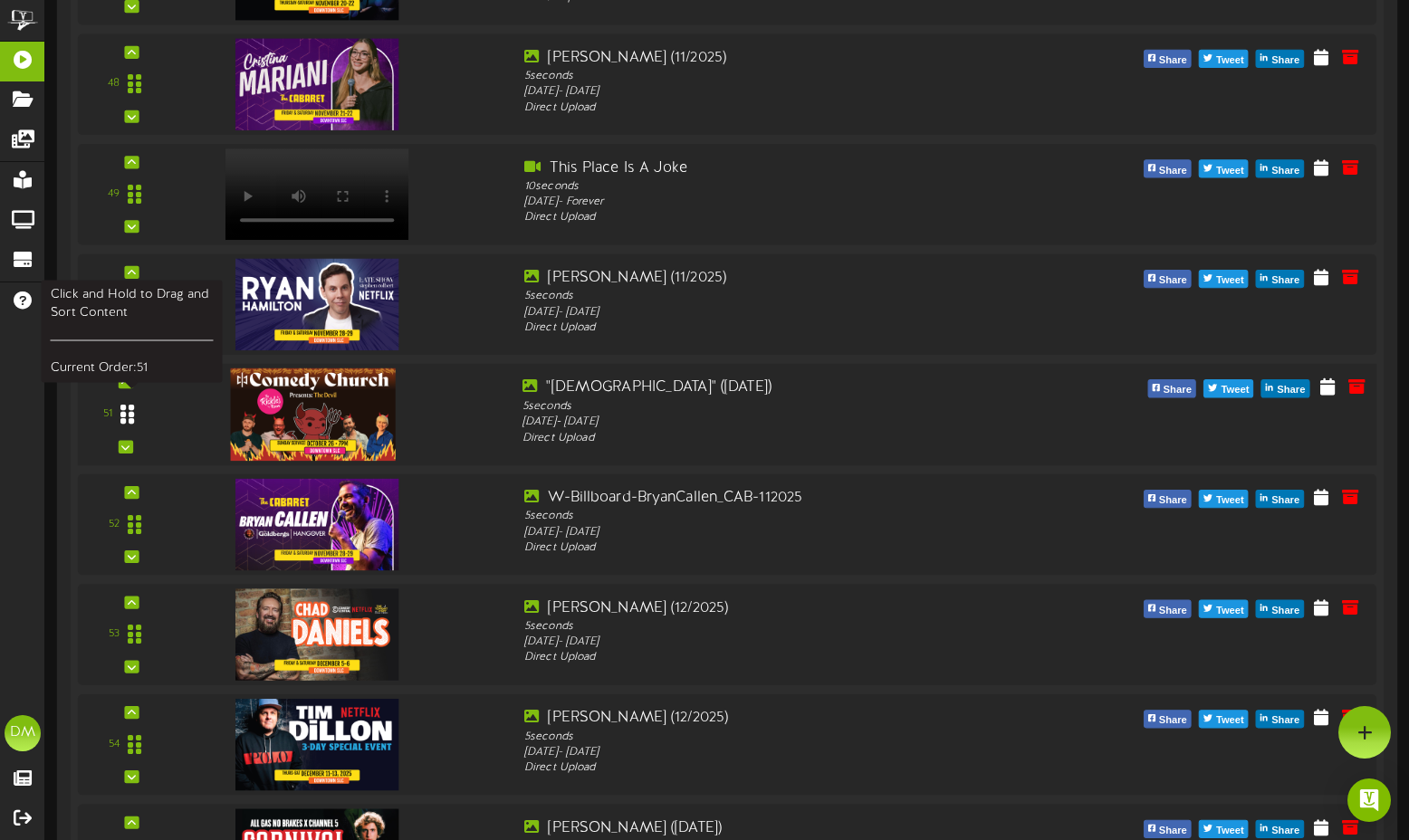
scroll to position [5611, 0]
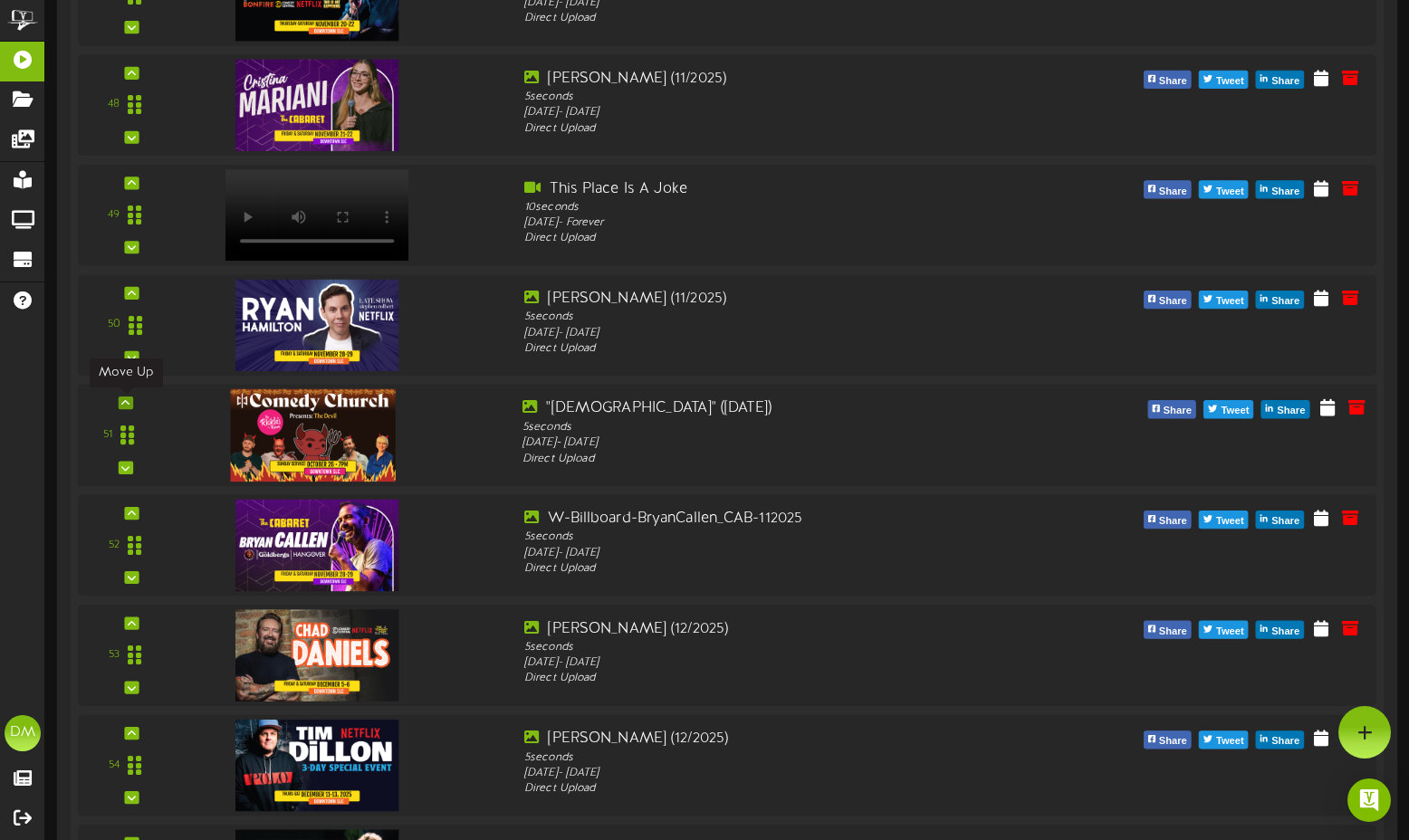
click at [122, 399] on icon at bounding box center [125, 402] width 8 height 9
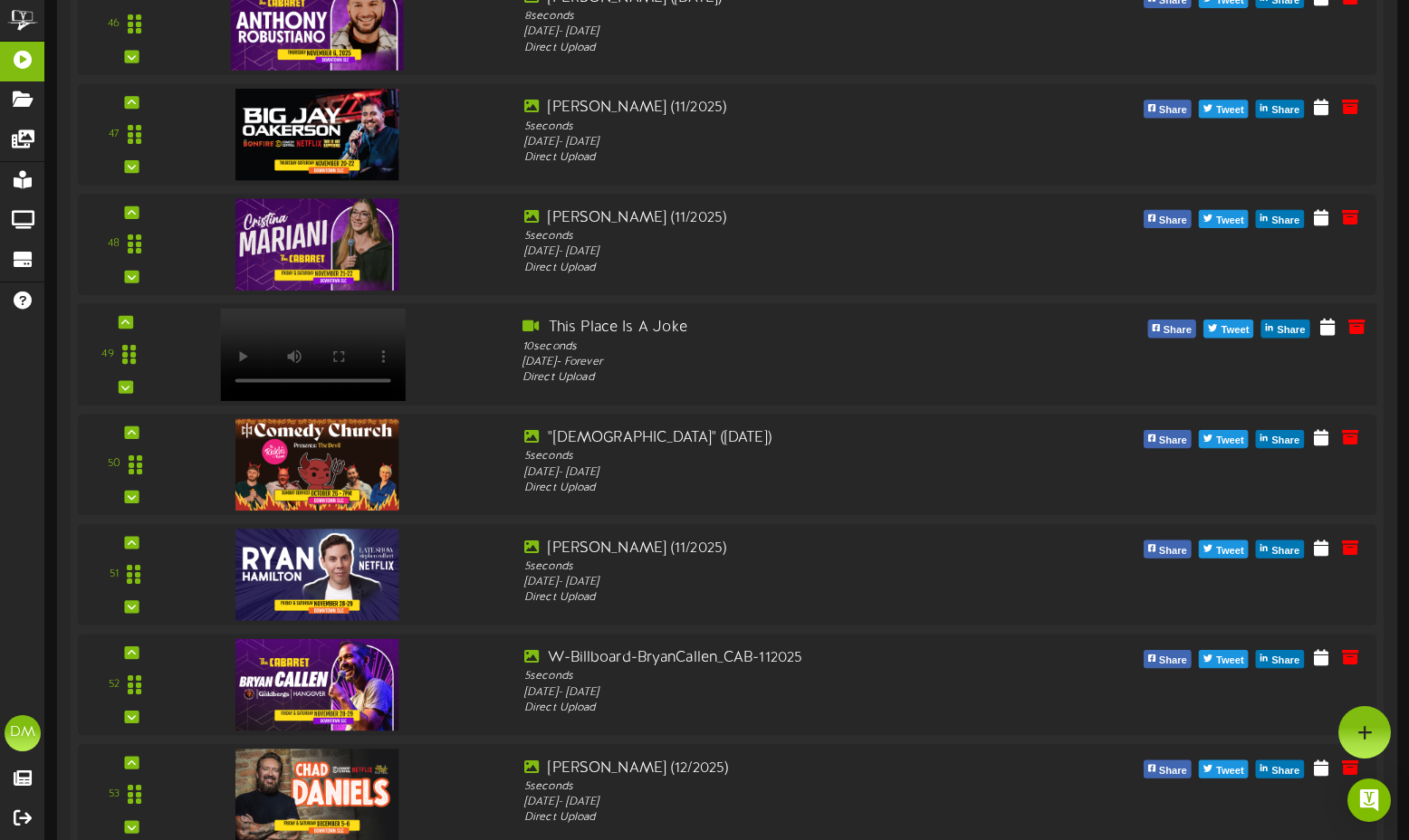
scroll to position [5468, 0]
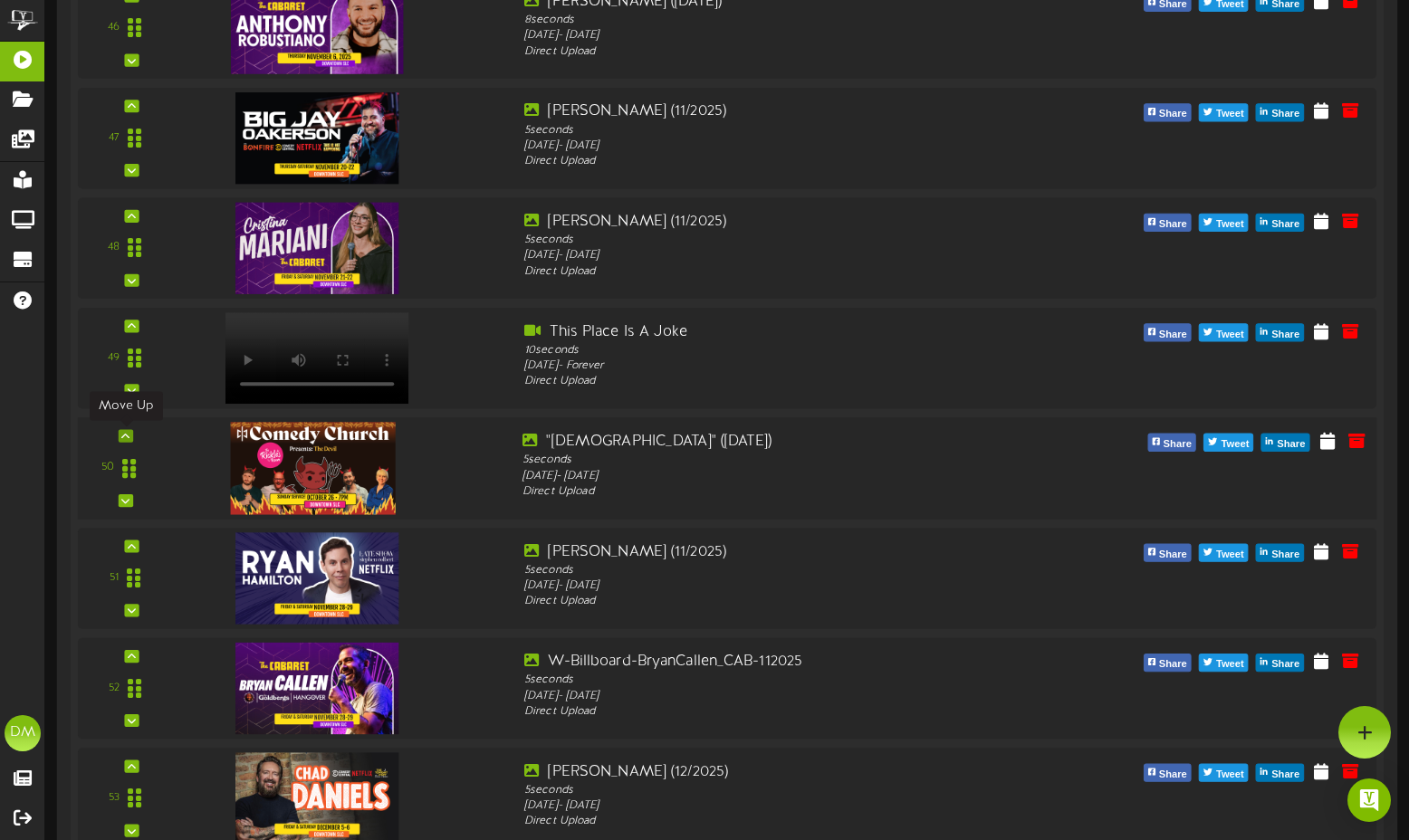
click at [131, 437] on div at bounding box center [126, 435] width 15 height 13
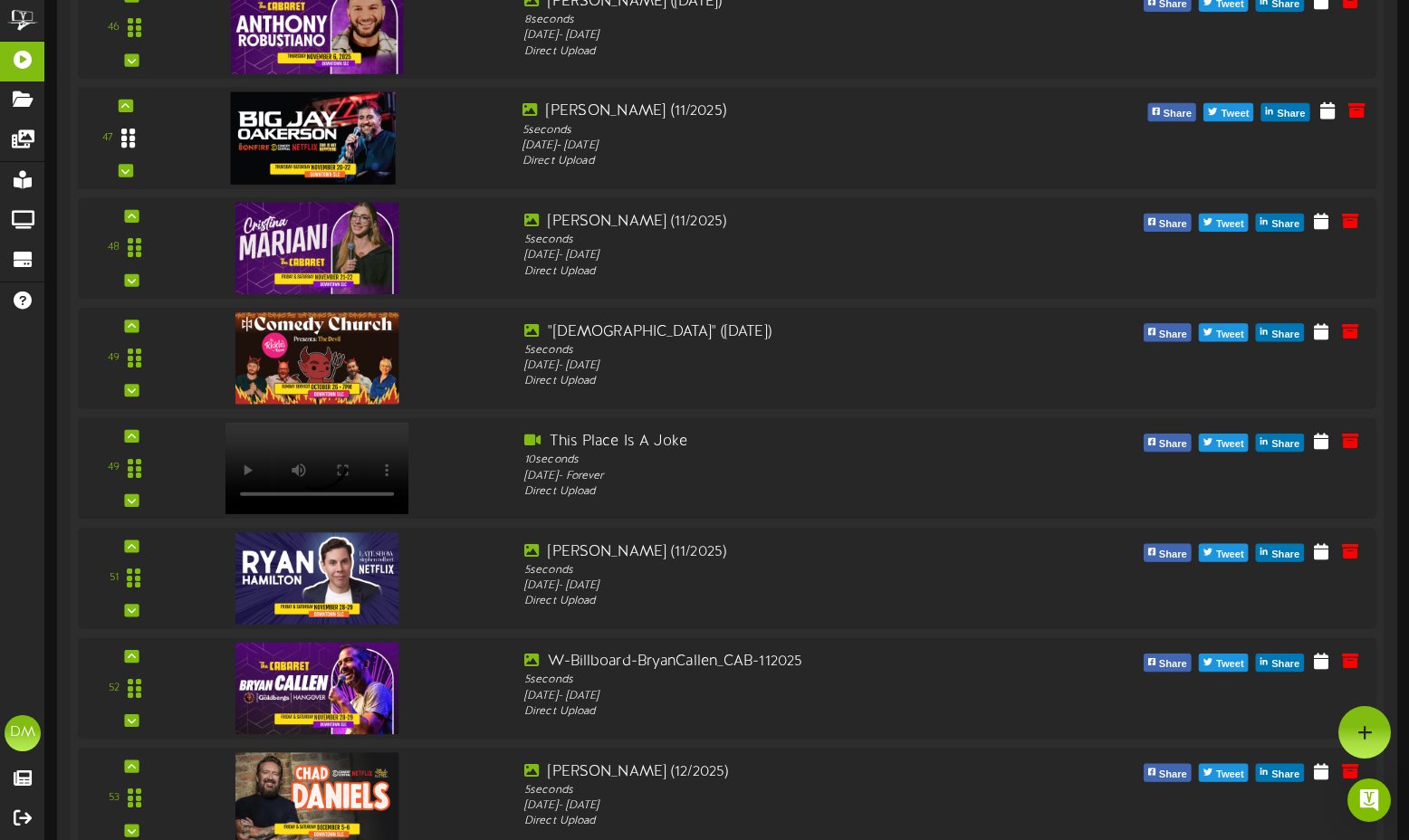
scroll to position [5190, 0]
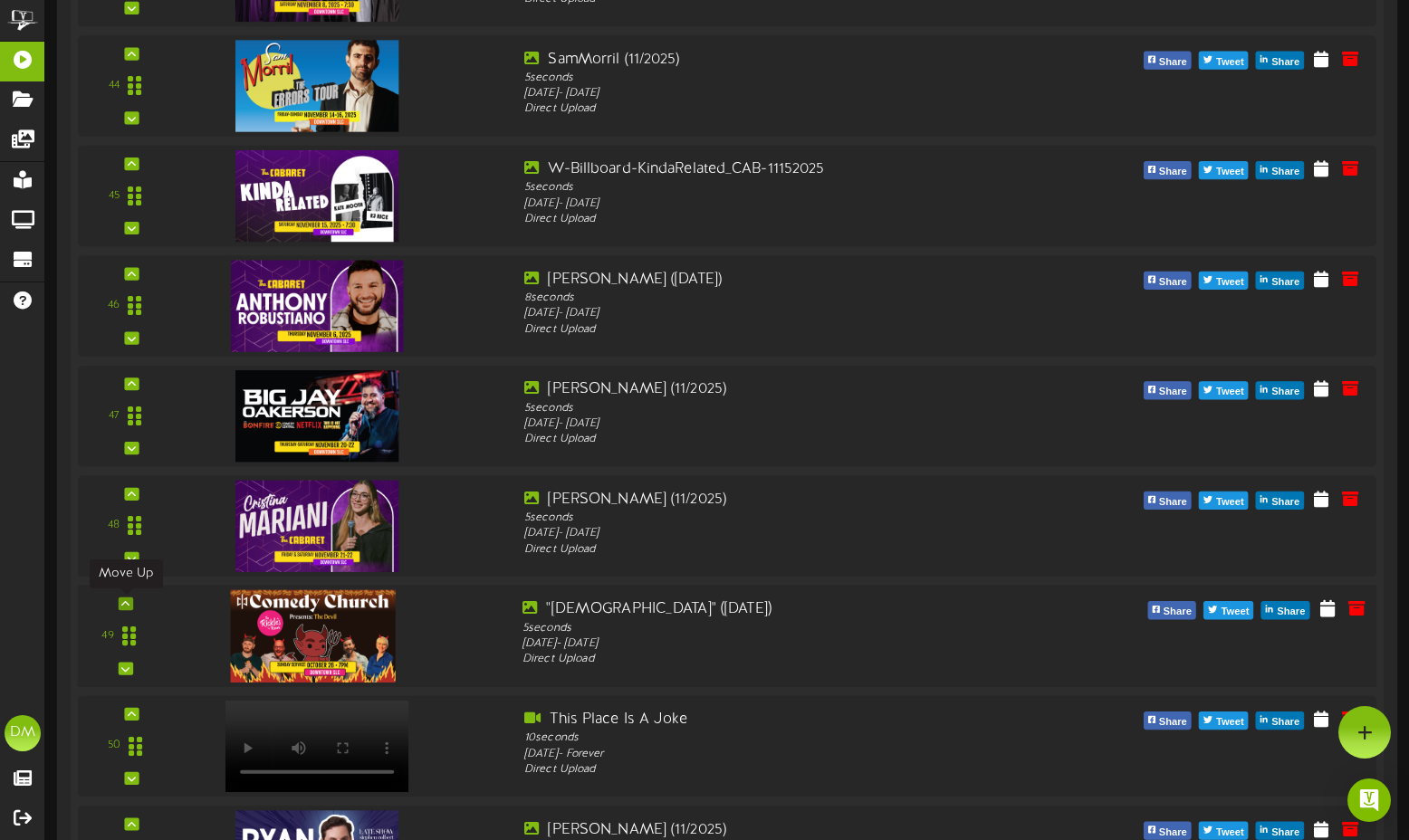
click at [128, 599] on icon at bounding box center [125, 603] width 8 height 9
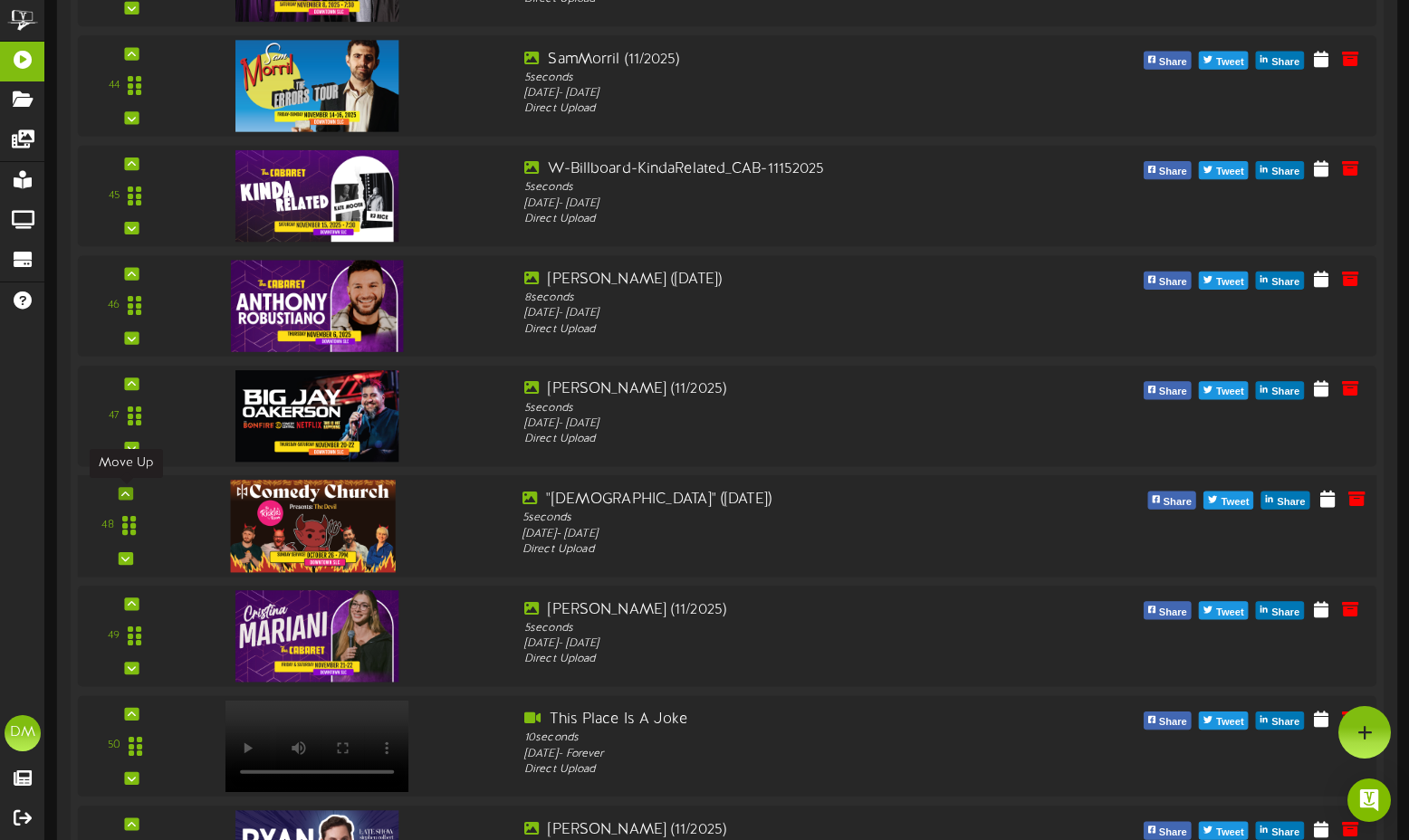
click at [127, 496] on icon at bounding box center [125, 493] width 8 height 9
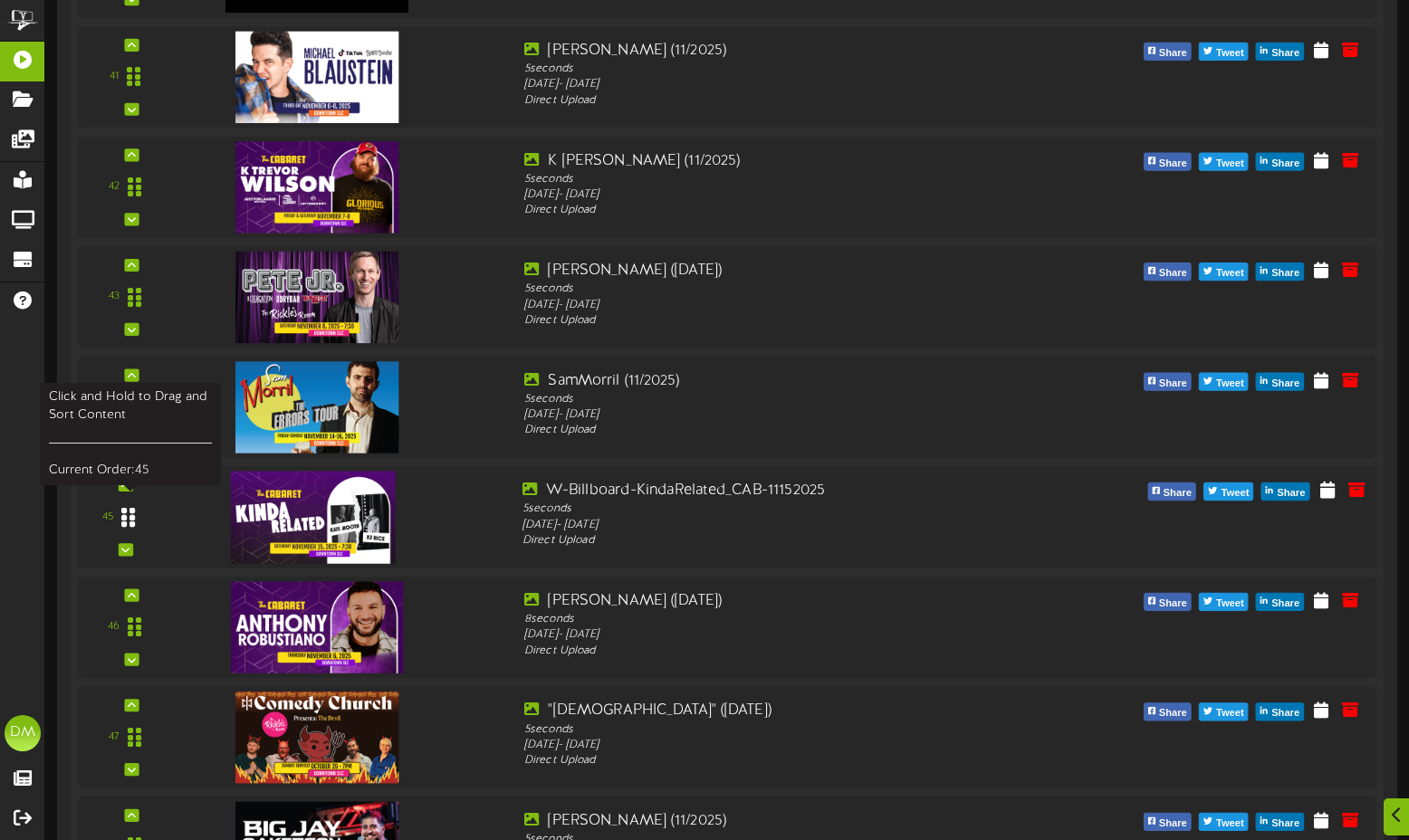
scroll to position [4891, 0]
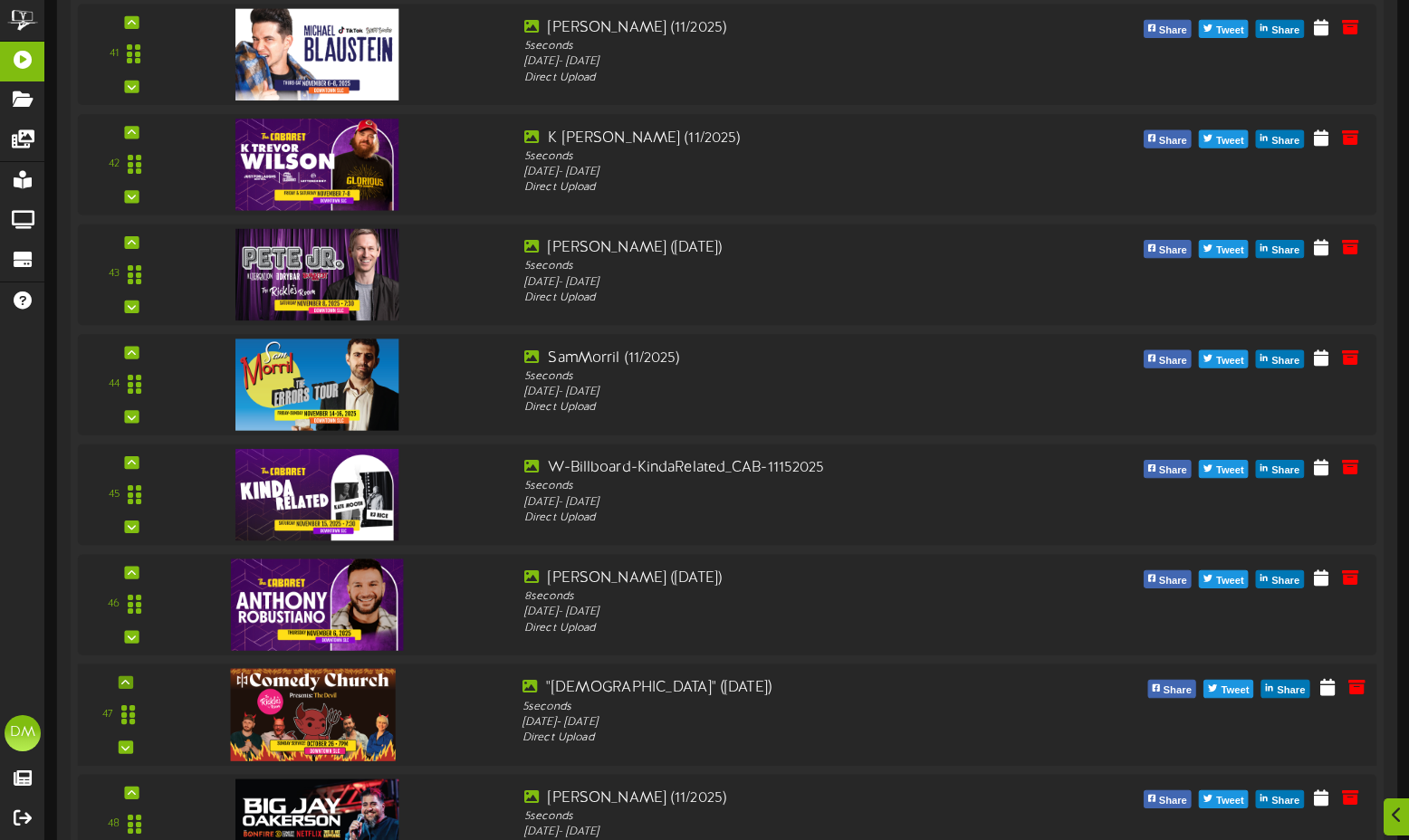
click at [129, 678] on div at bounding box center [126, 683] width 15 height 13
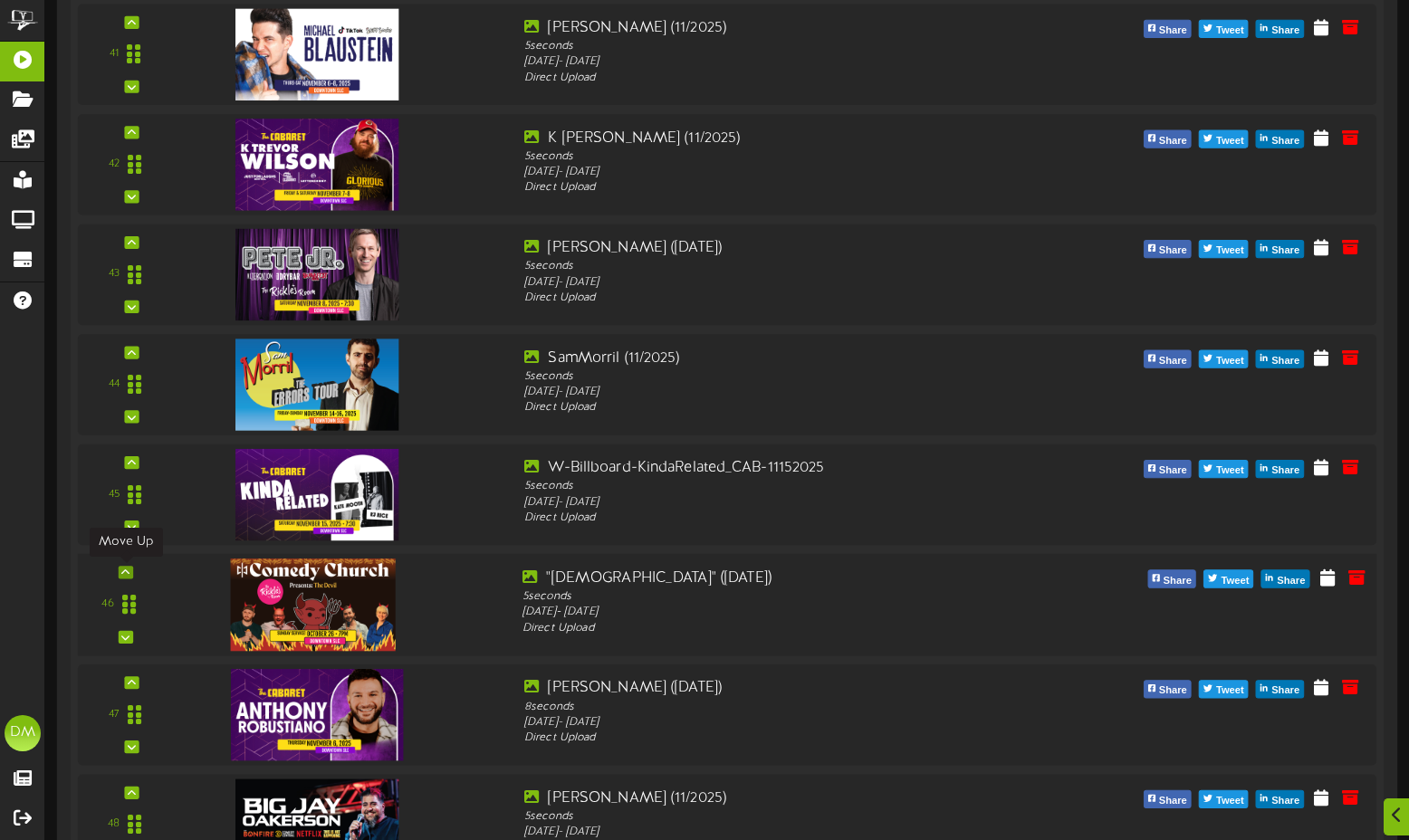
click at [131, 570] on div at bounding box center [126, 571] width 15 height 13
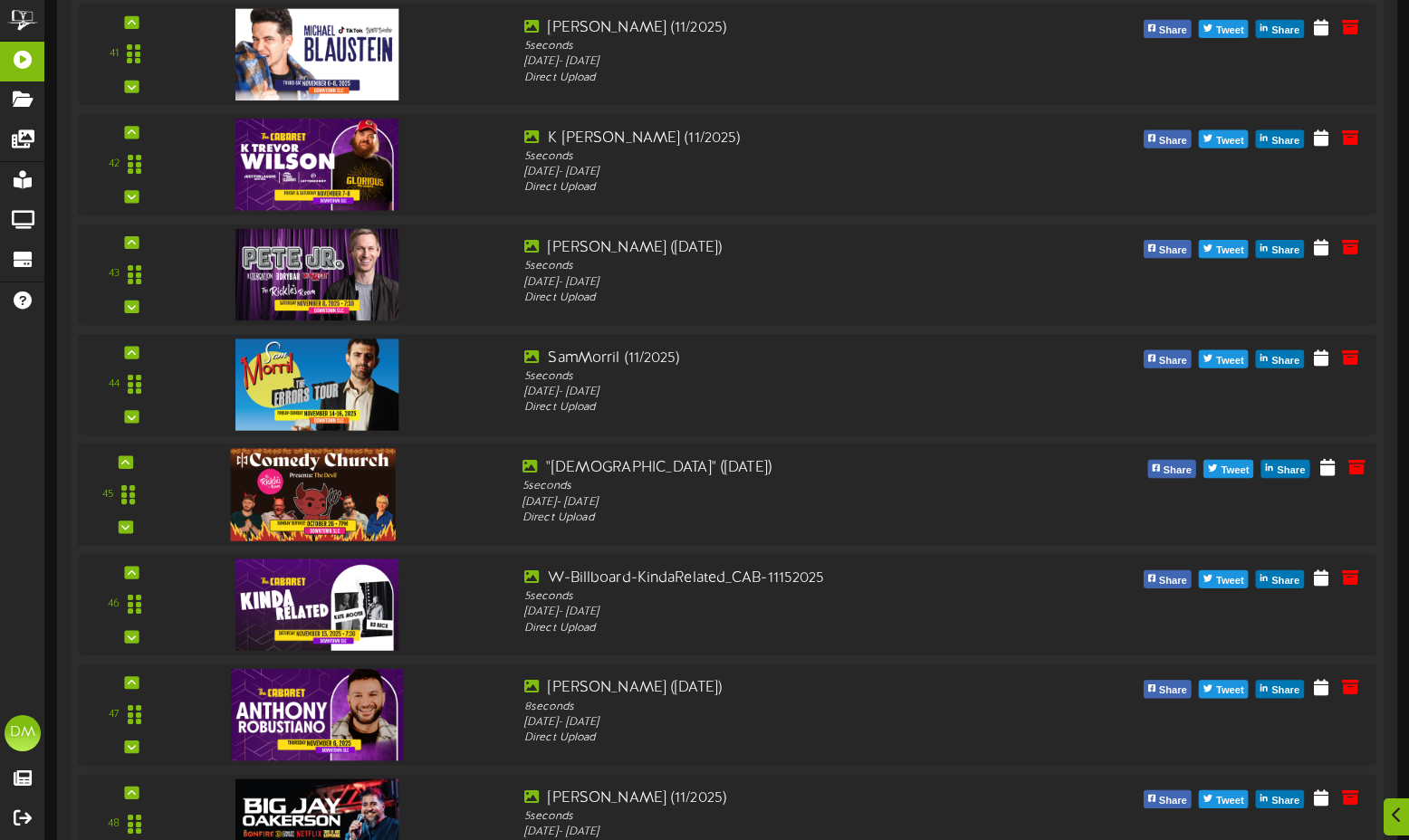
click at [114, 455] on div "45" at bounding box center [728, 495] width 1313 height 102
click at [135, 460] on div "45" at bounding box center [126, 495] width 82 height 74
click at [127, 460] on icon at bounding box center [125, 462] width 8 height 9
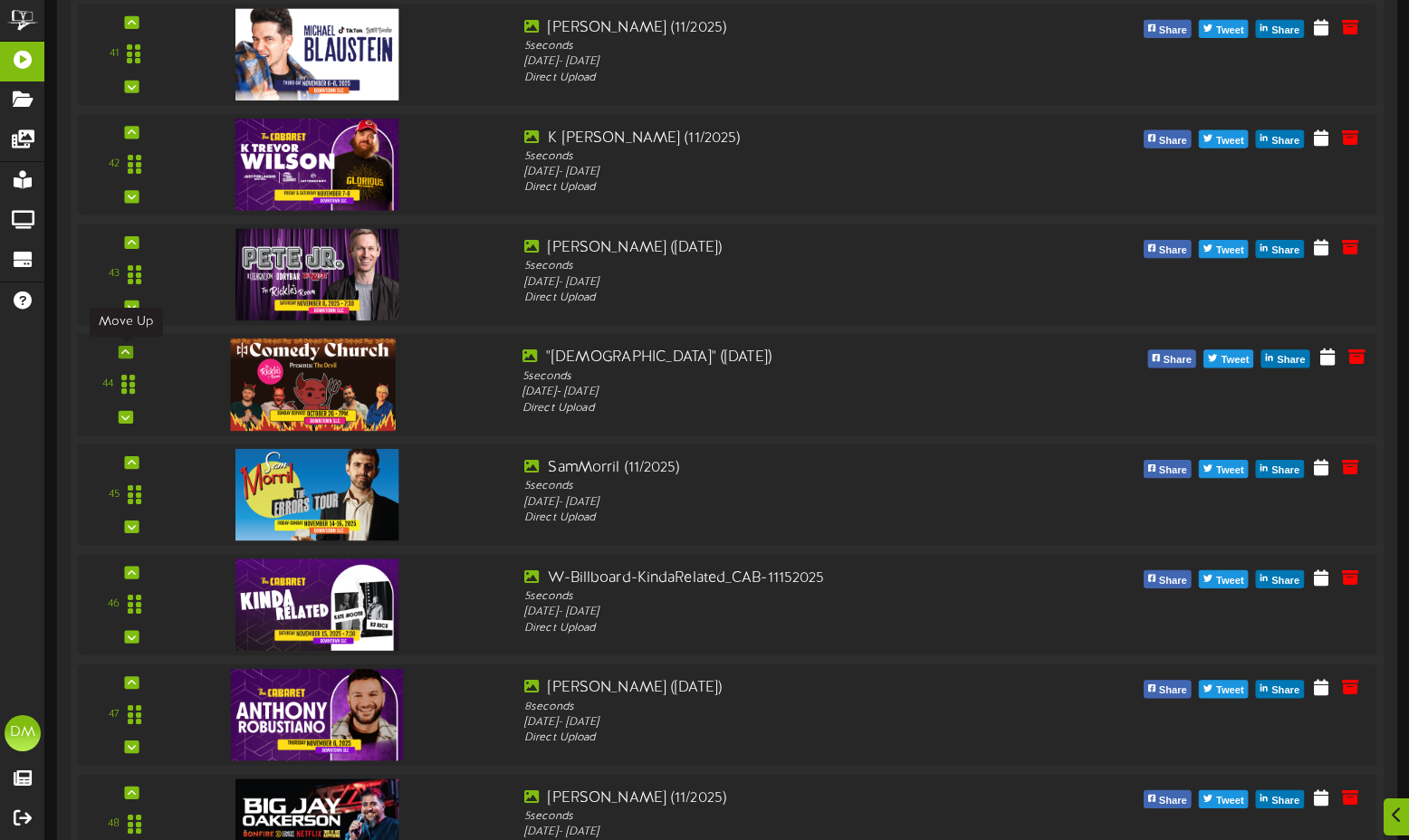
click at [125, 356] on icon at bounding box center [125, 351] width 8 height 9
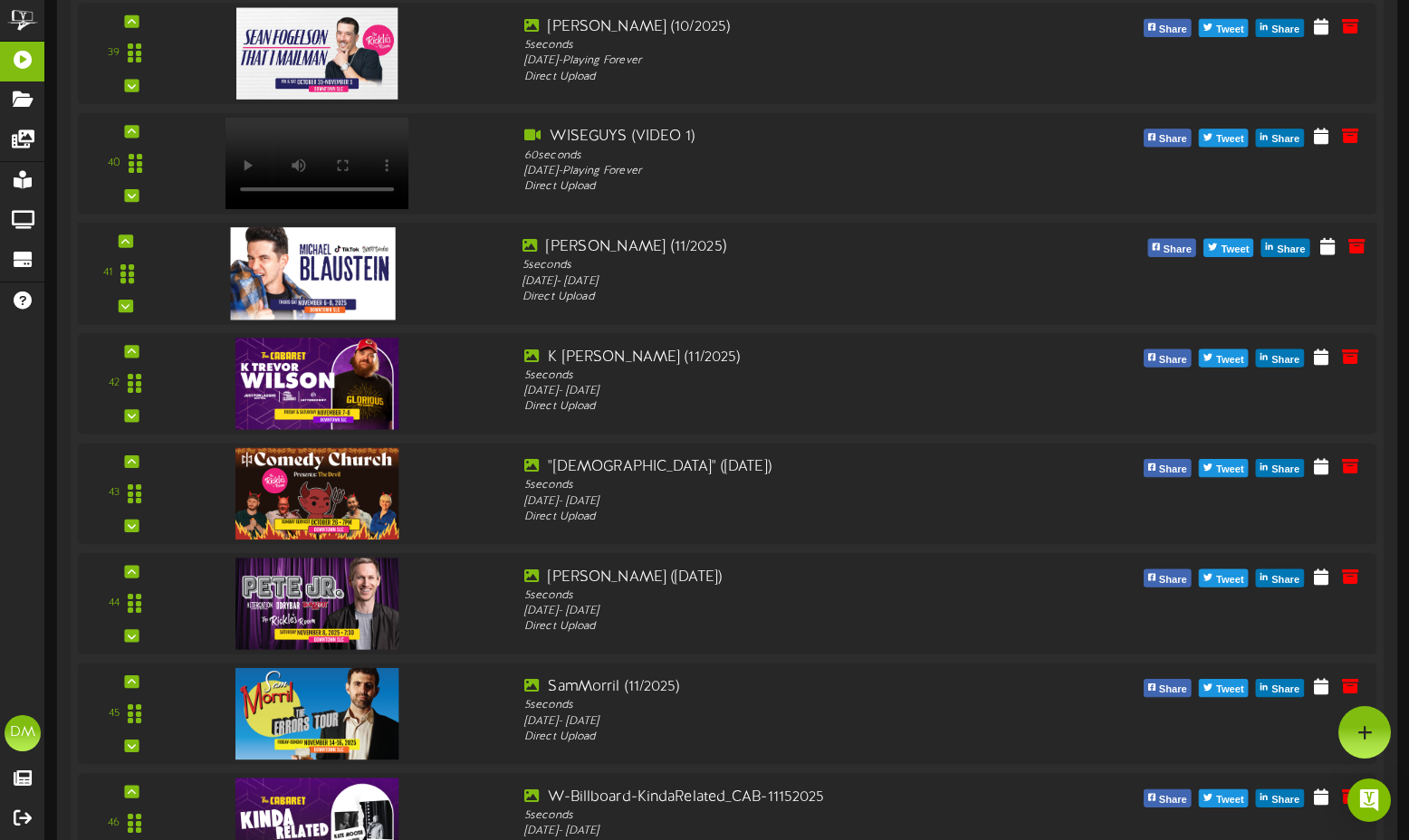
scroll to position [4669, 0]
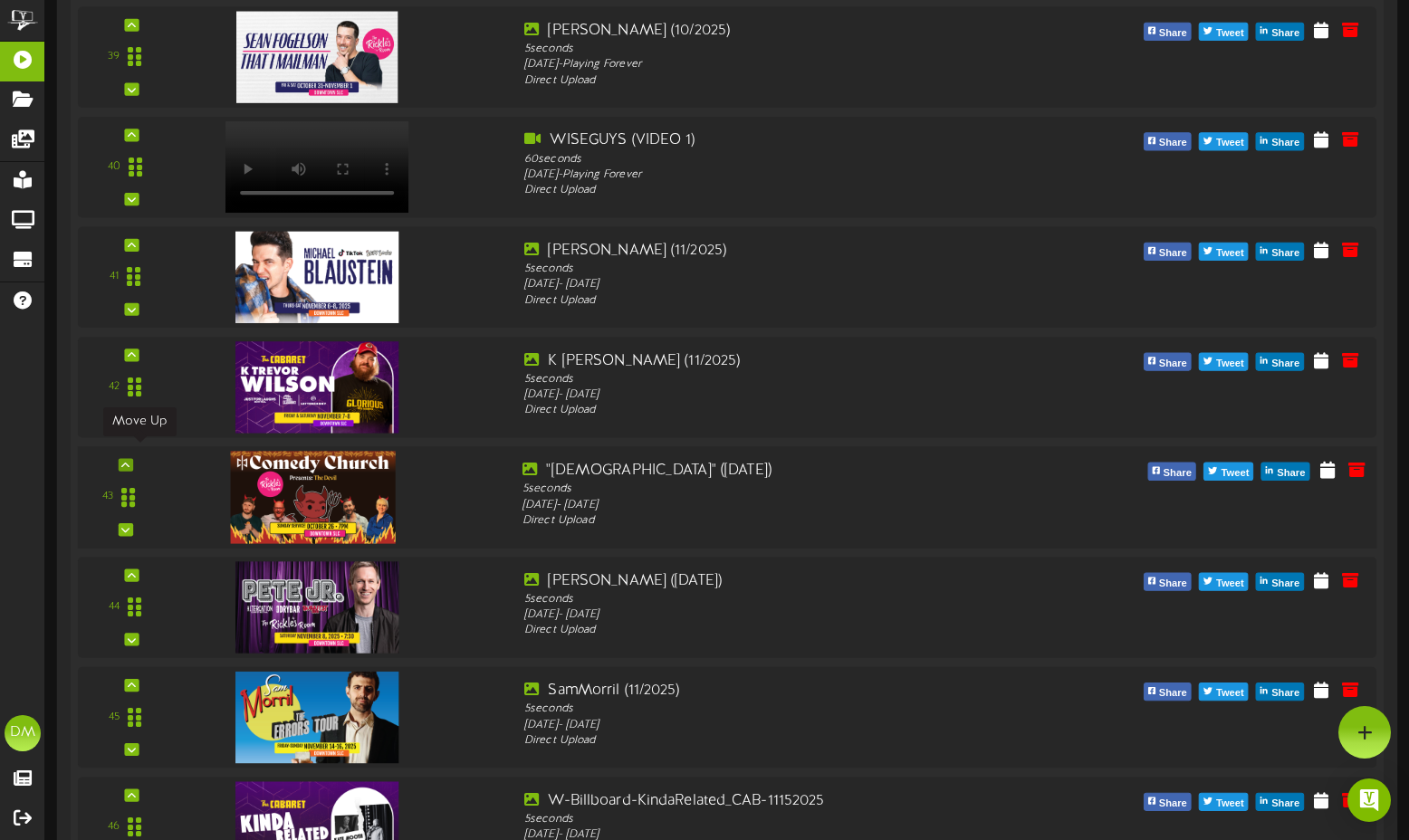
click at [139, 451] on div "43" at bounding box center [728, 498] width 1313 height 102
click at [132, 463] on div at bounding box center [126, 464] width 15 height 13
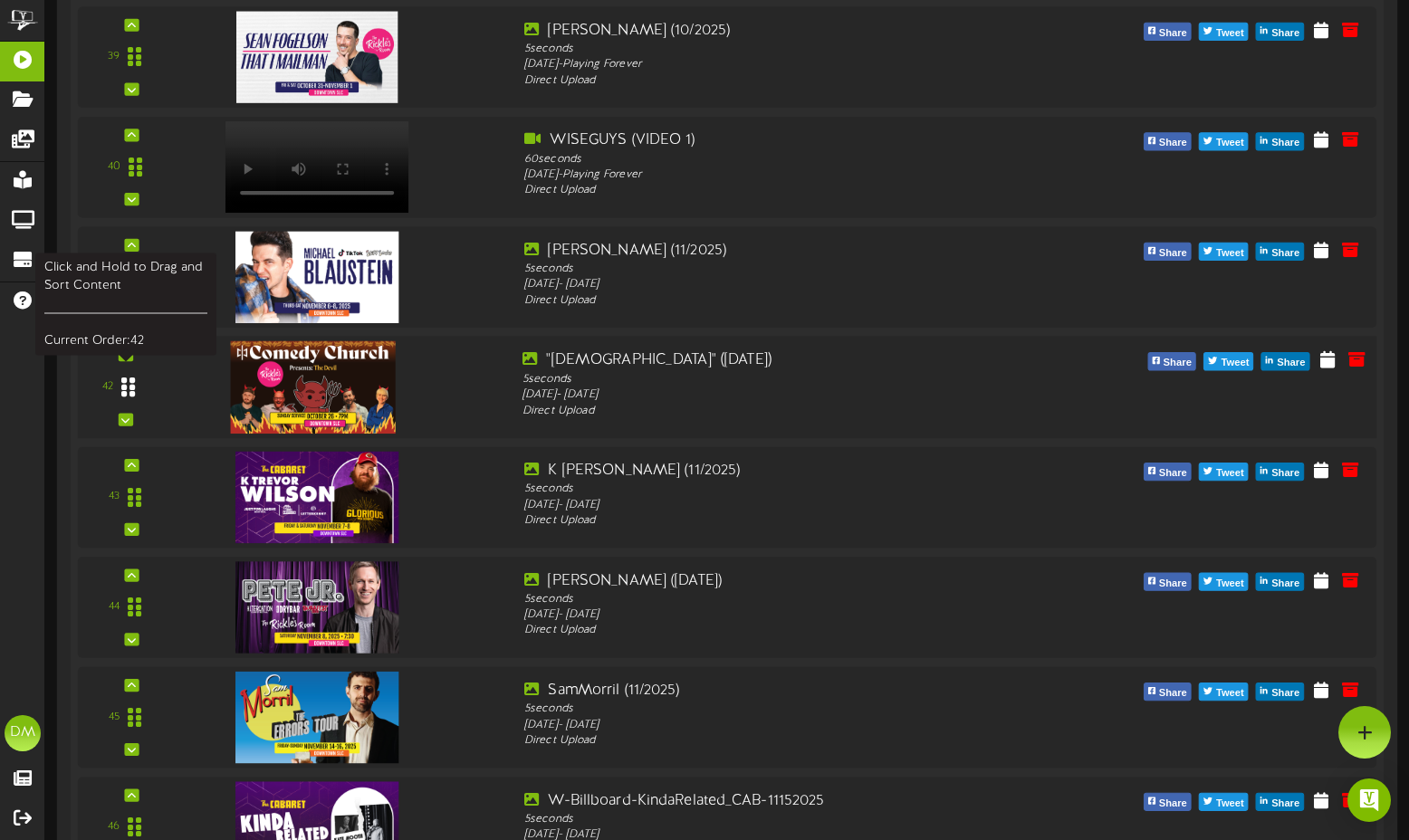
scroll to position [4645, 0]
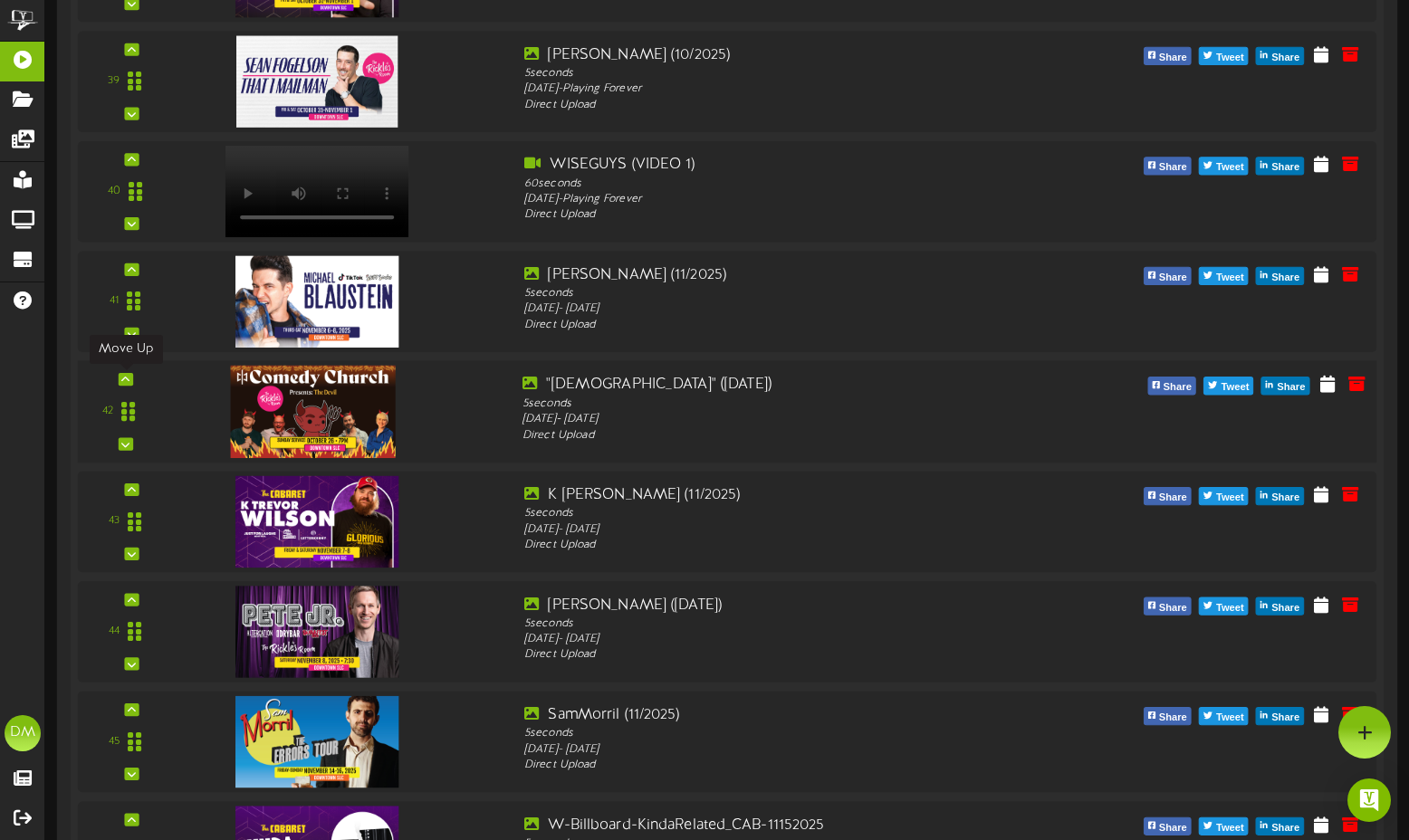
click at [125, 381] on icon at bounding box center [125, 379] width 8 height 9
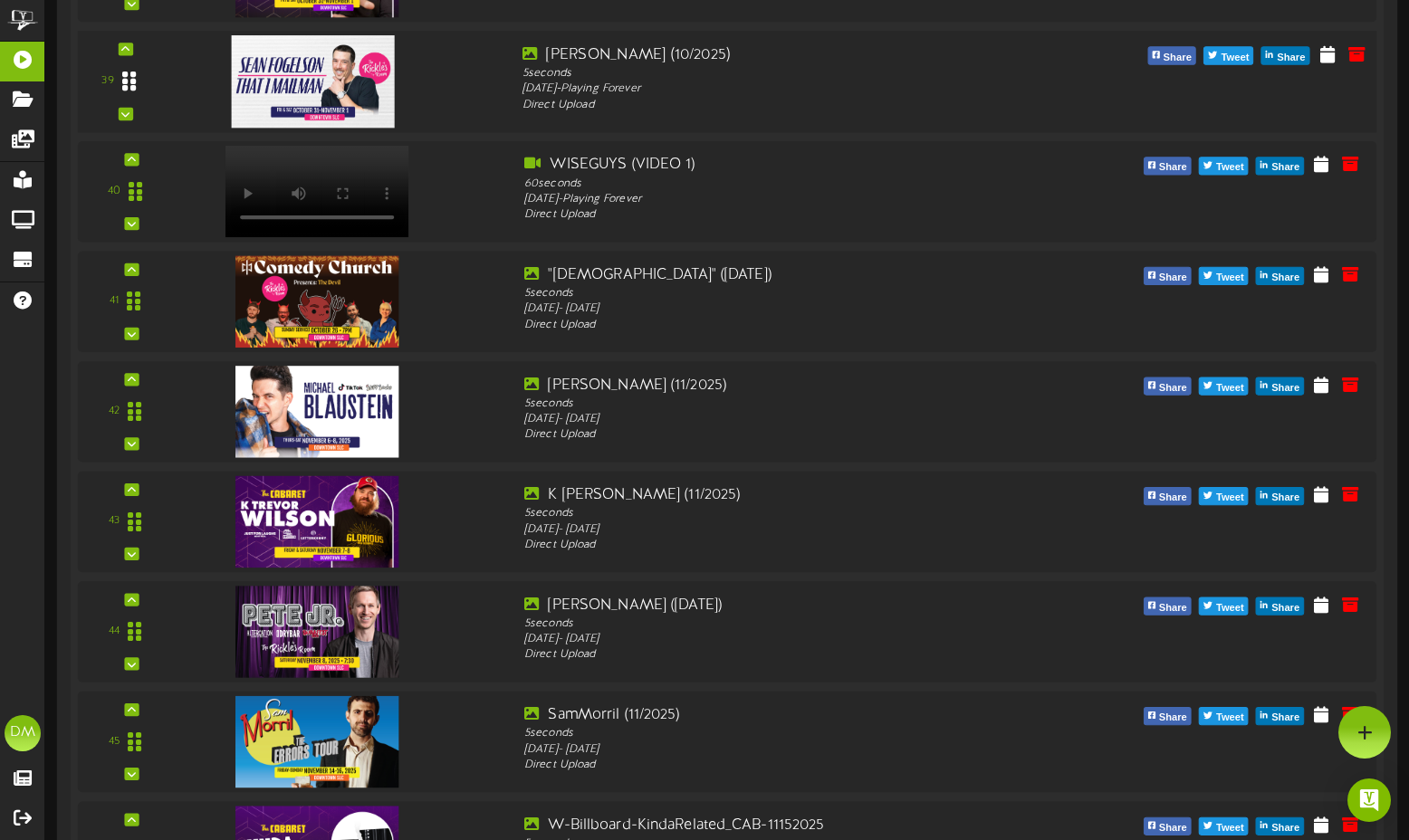
scroll to position [4360, 0]
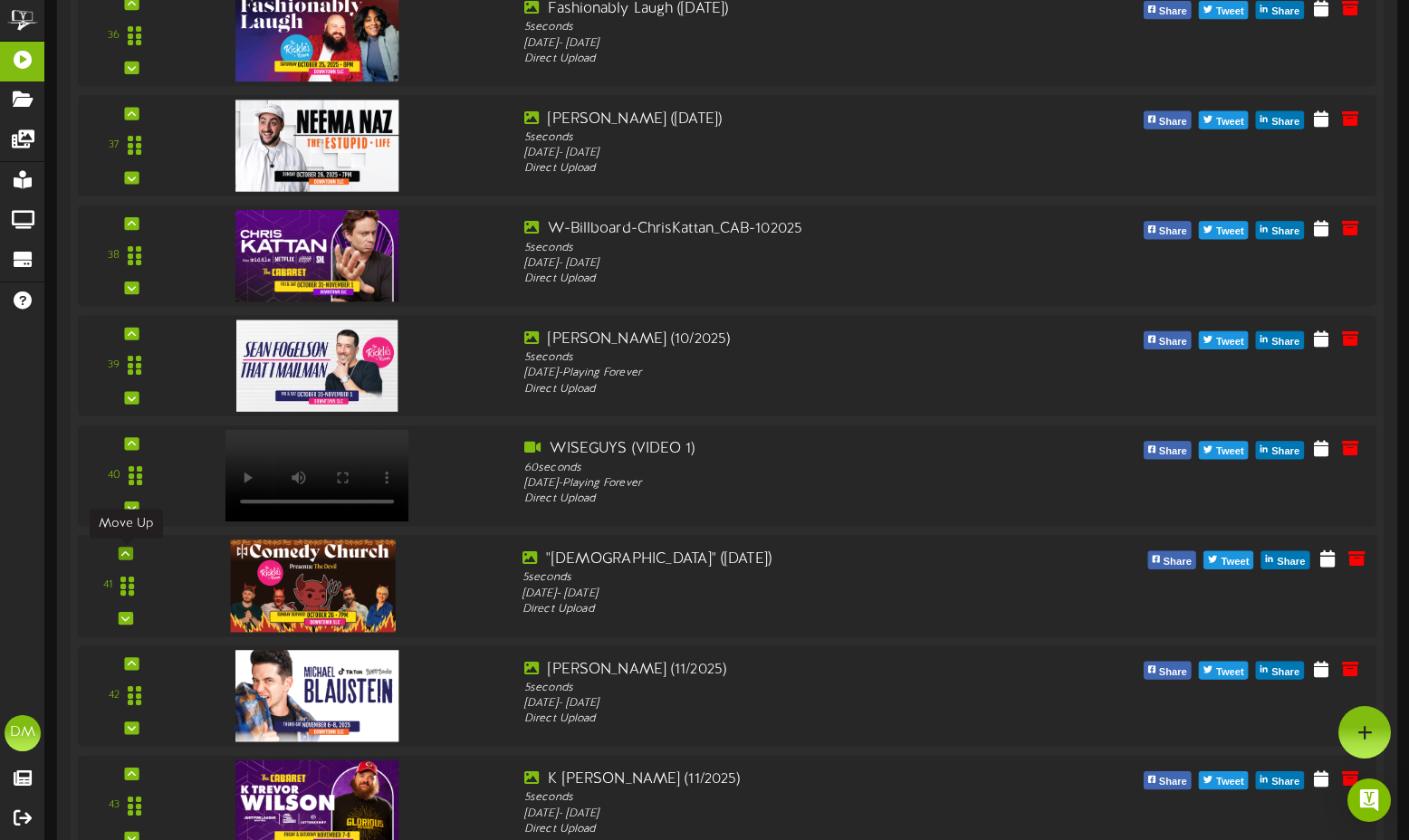
click at [129, 549] on icon at bounding box center [125, 553] width 8 height 9
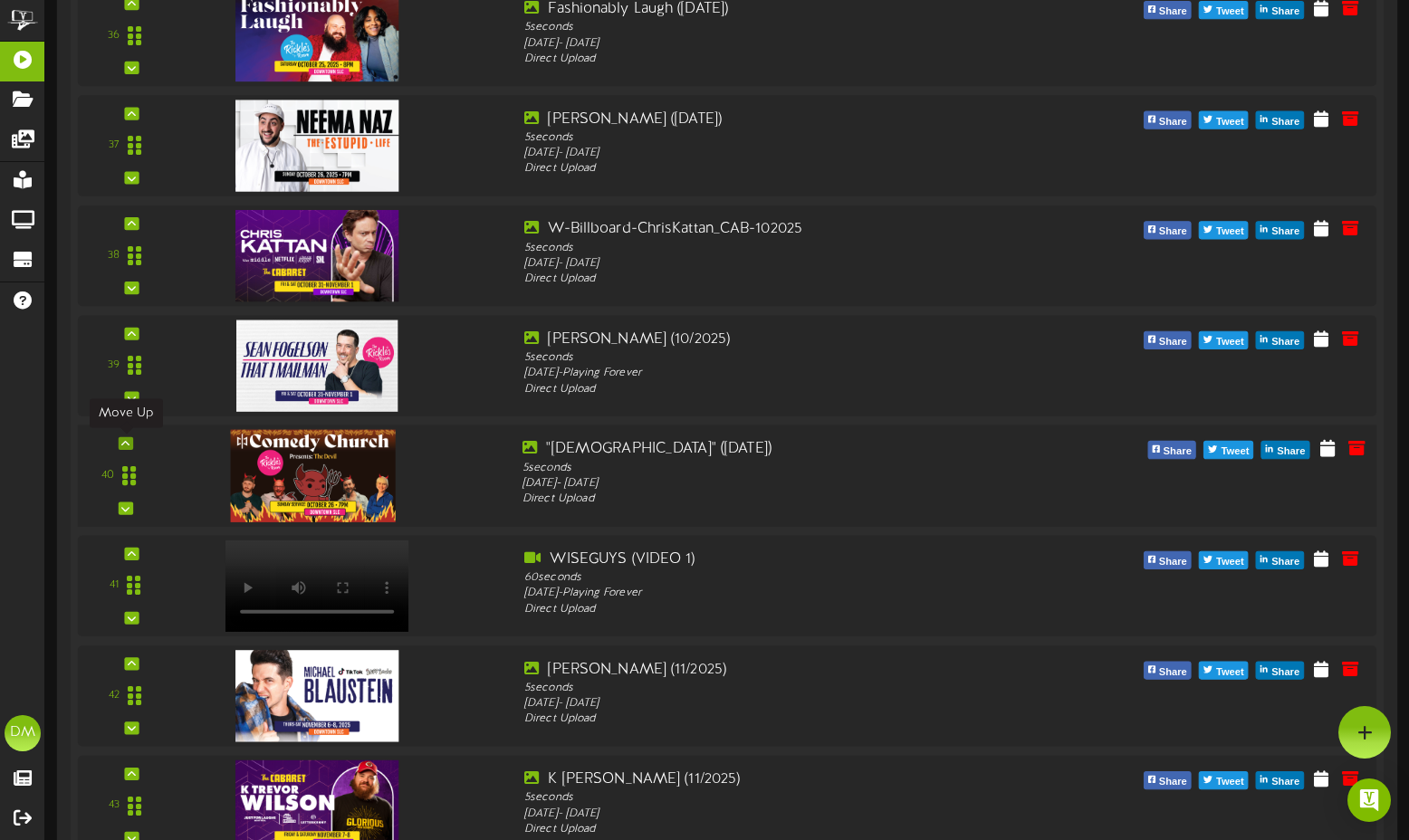
click at [124, 441] on icon at bounding box center [125, 443] width 8 height 9
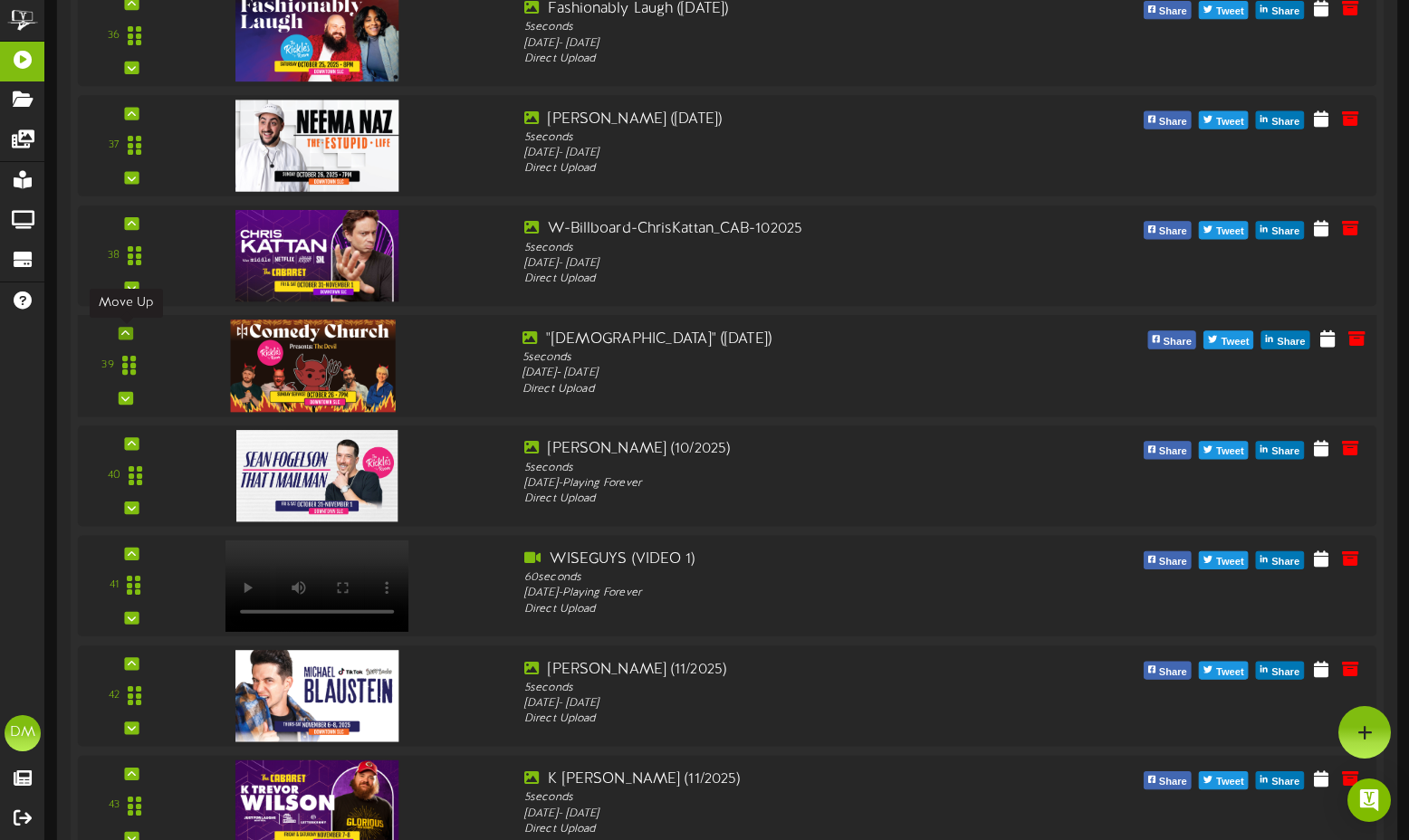
click at [129, 330] on icon at bounding box center [125, 332] width 8 height 9
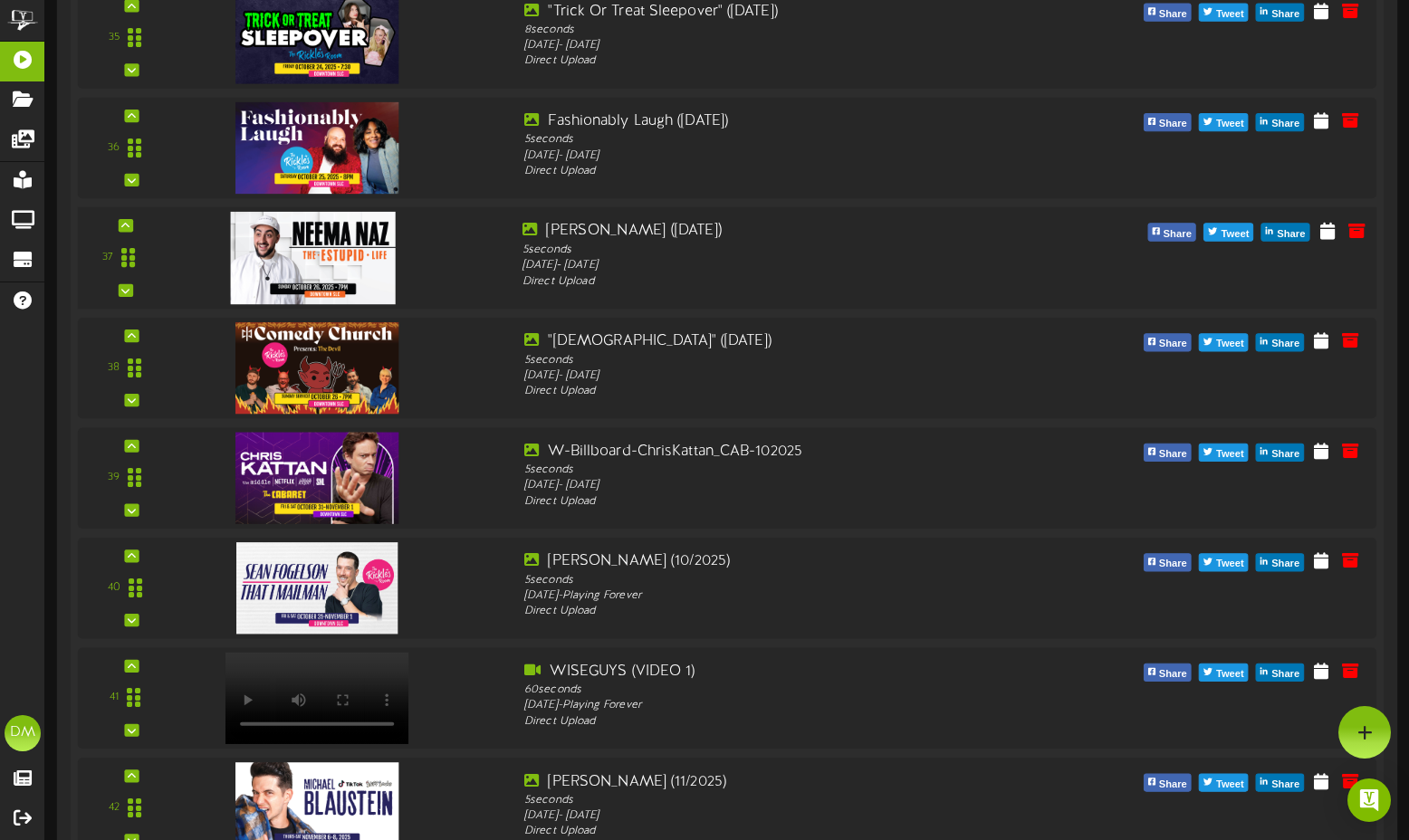
scroll to position [4232, 0]
